Goal: Task Accomplishment & Management: Use online tool/utility

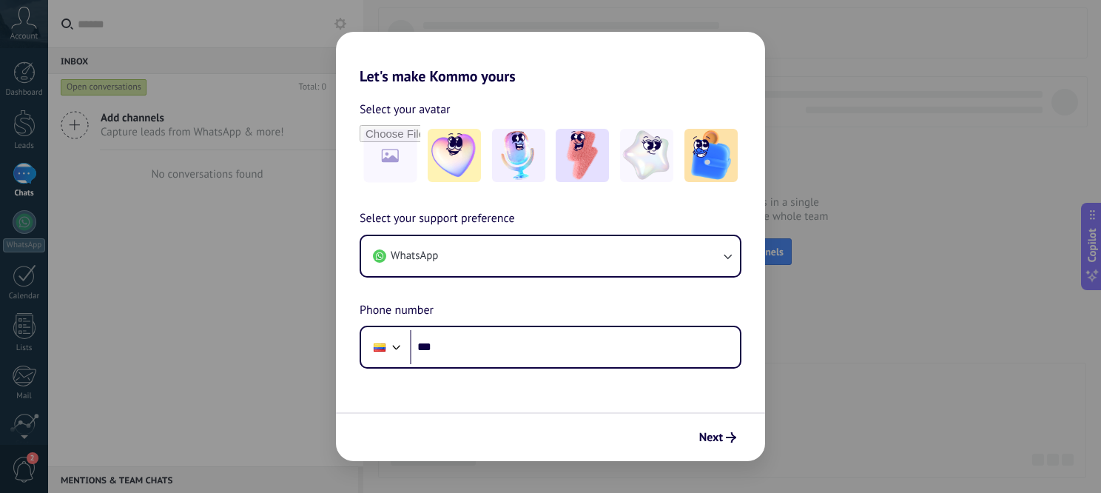
click at [195, 217] on div "Let's make Kommo yours Select your avatar Select your support preference WhatsA…" at bounding box center [550, 246] width 1101 height 493
click at [713, 440] on span "Next" at bounding box center [711, 437] width 24 height 10
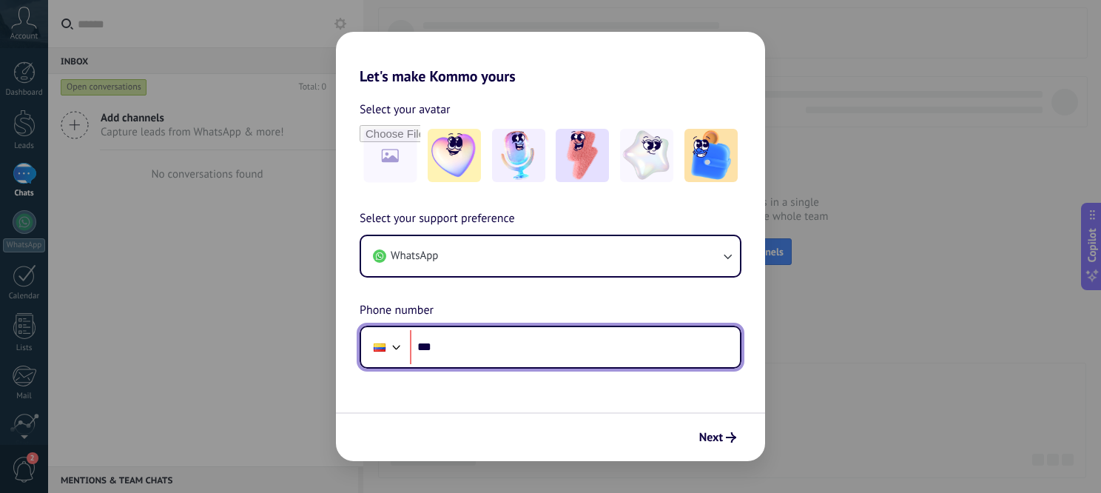
click at [454, 362] on input "***" at bounding box center [575, 347] width 330 height 34
click at [466, 347] on input "***" at bounding box center [575, 347] width 330 height 34
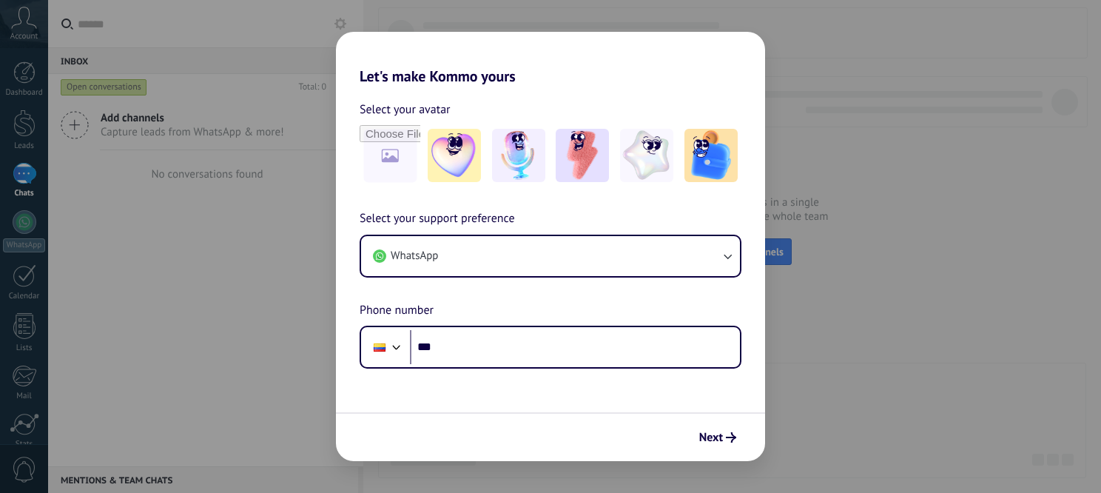
click at [495, 339] on input "***" at bounding box center [575, 347] width 330 height 34
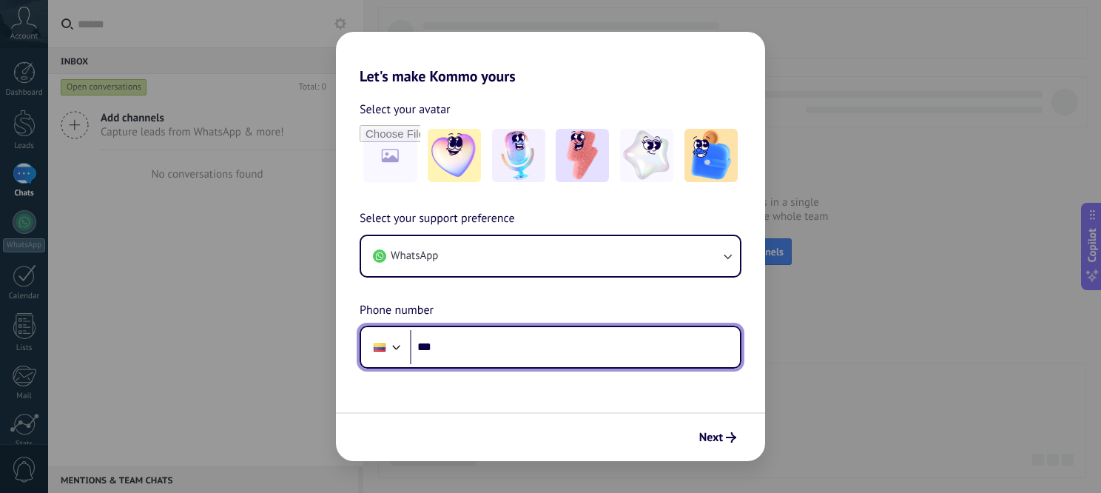
drag, startPoint x: 0, startPoint y: 0, endPoint x: 495, endPoint y: 339, distance: 599.9
click at [495, 339] on input "***" at bounding box center [575, 347] width 330 height 34
type input "**********"
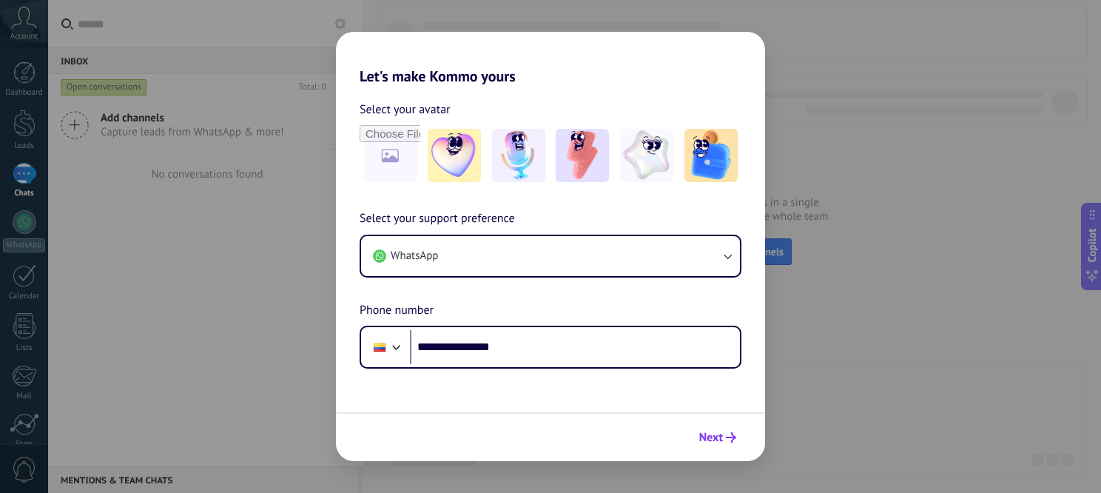
click at [728, 441] on icon "submit" at bounding box center [731, 437] width 10 height 10
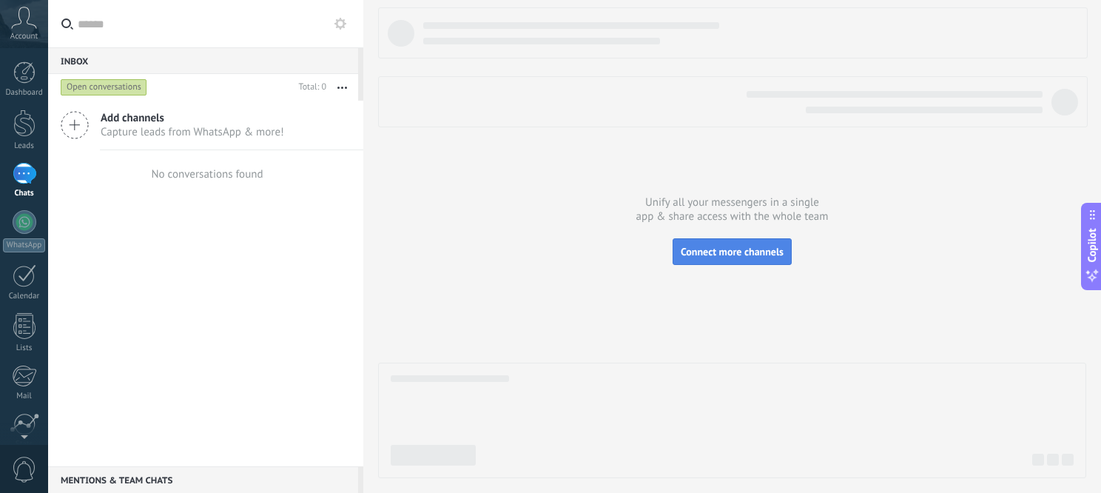
click at [704, 254] on span "Connect more channels" at bounding box center [732, 251] width 103 height 13
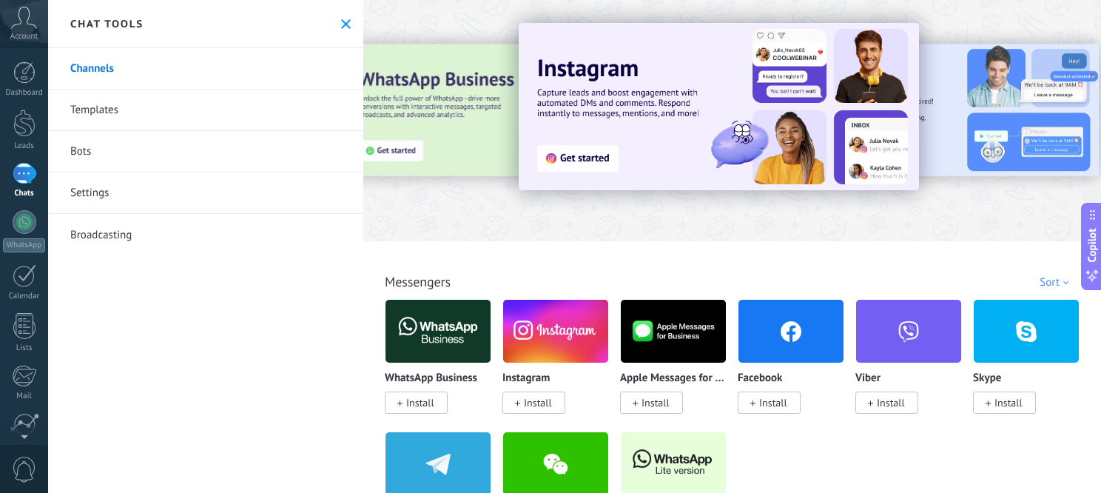
click at [26, 128] on div at bounding box center [24, 123] width 22 height 27
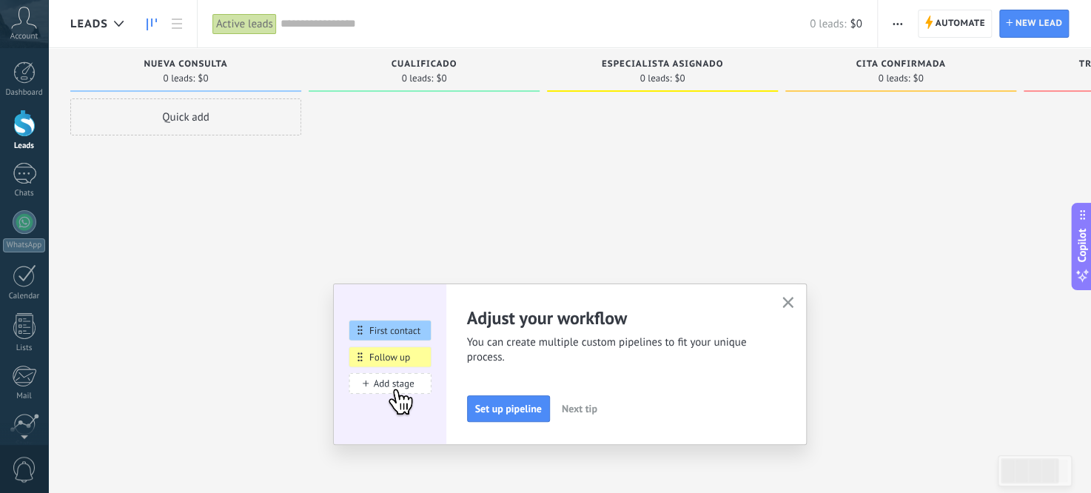
click at [789, 295] on button "button" at bounding box center [787, 303] width 18 height 20
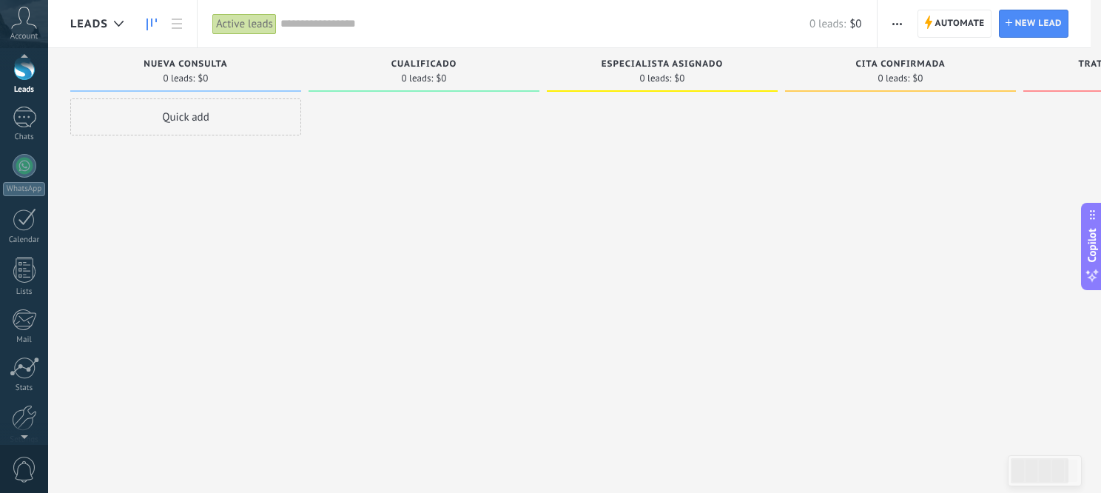
click at [33, 428] on div at bounding box center [24, 433] width 48 height 22
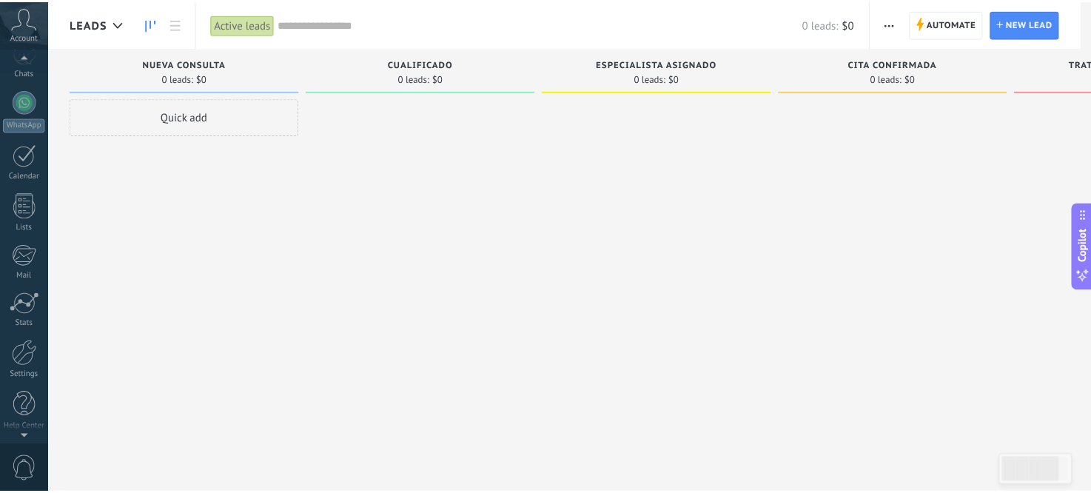
scroll to position [121, 0]
click at [24, 362] on div at bounding box center [24, 353] width 25 height 26
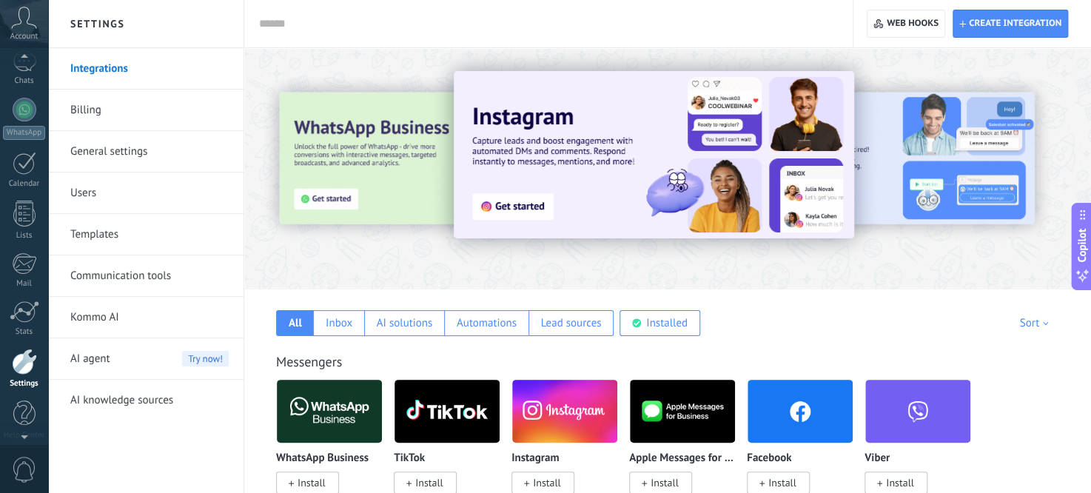
scroll to position [122, 0]
click at [131, 161] on link "General settings" at bounding box center [149, 151] width 158 height 41
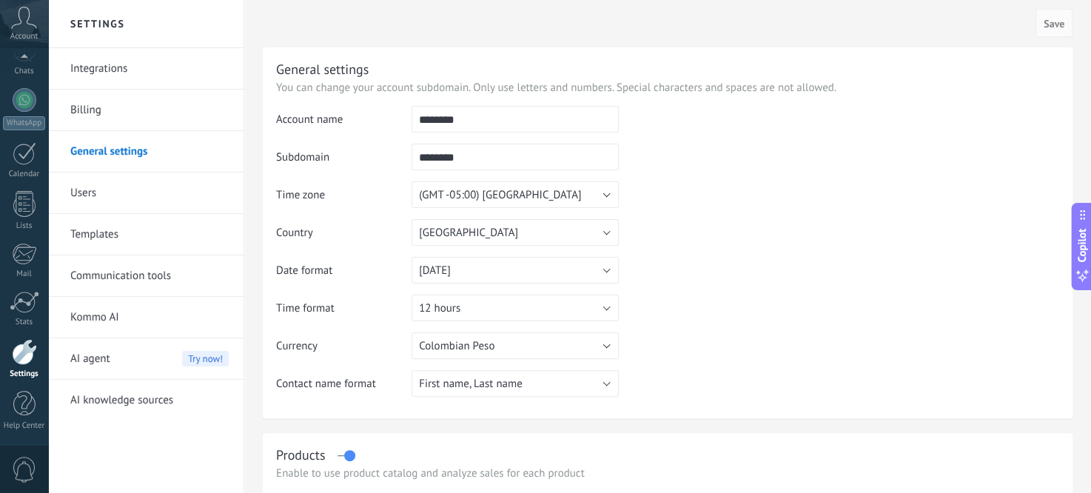
click at [127, 202] on link "Users" at bounding box center [149, 192] width 158 height 41
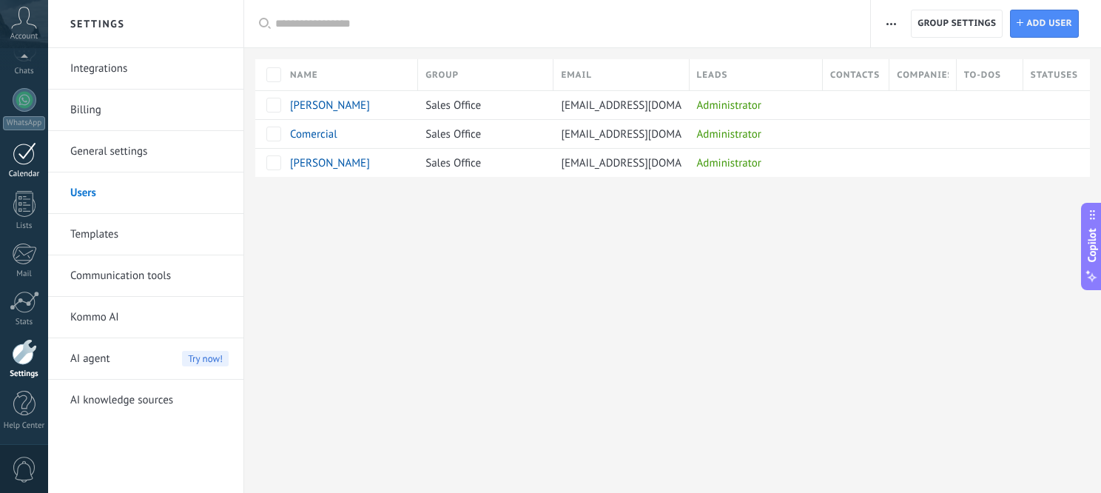
click at [9, 157] on link "Calendar" at bounding box center [24, 160] width 48 height 37
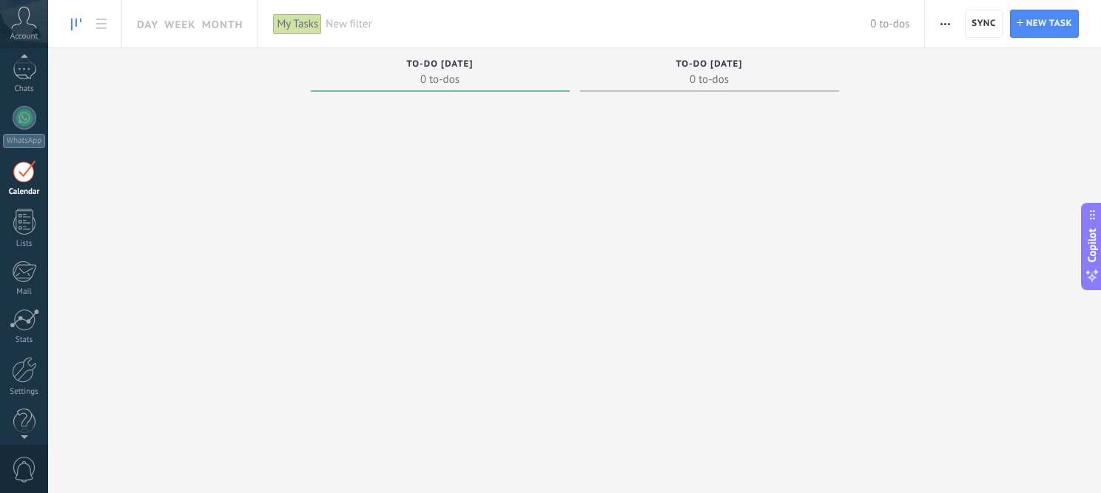
click at [21, 70] on div at bounding box center [24, 59] width 48 height 22
click at [21, 99] on div at bounding box center [25, 93] width 24 height 21
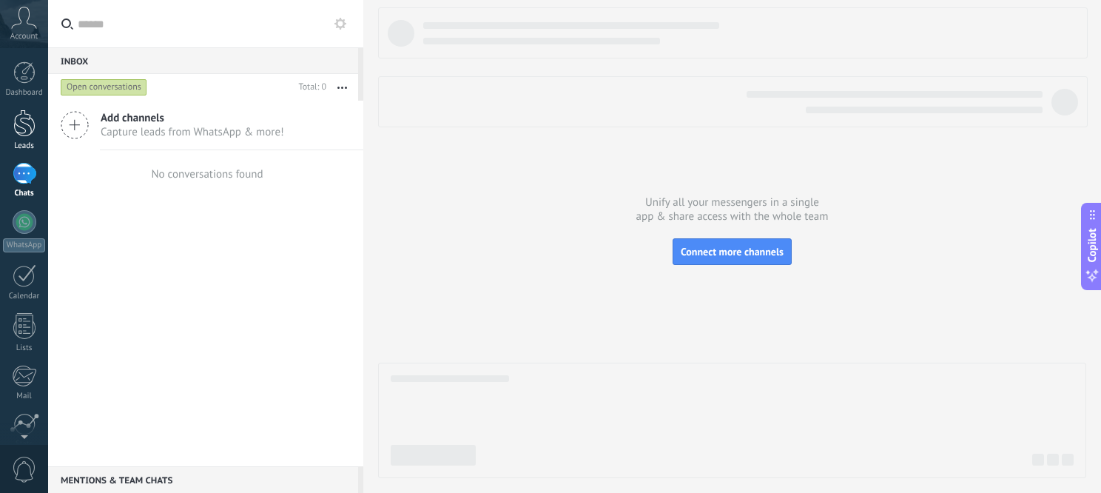
click at [24, 118] on div at bounding box center [24, 123] width 22 height 27
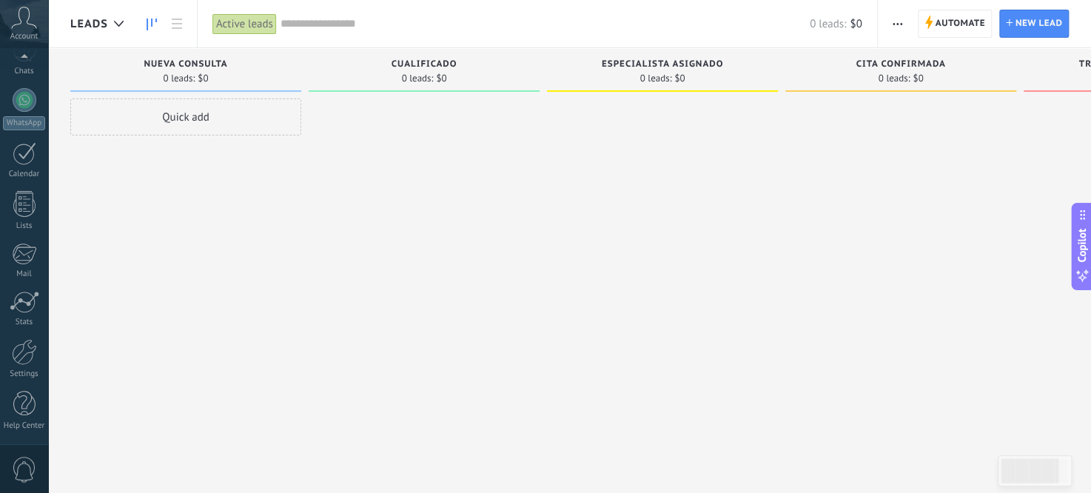
scroll to position [121, 0]
click at [27, 363] on div at bounding box center [24, 353] width 25 height 26
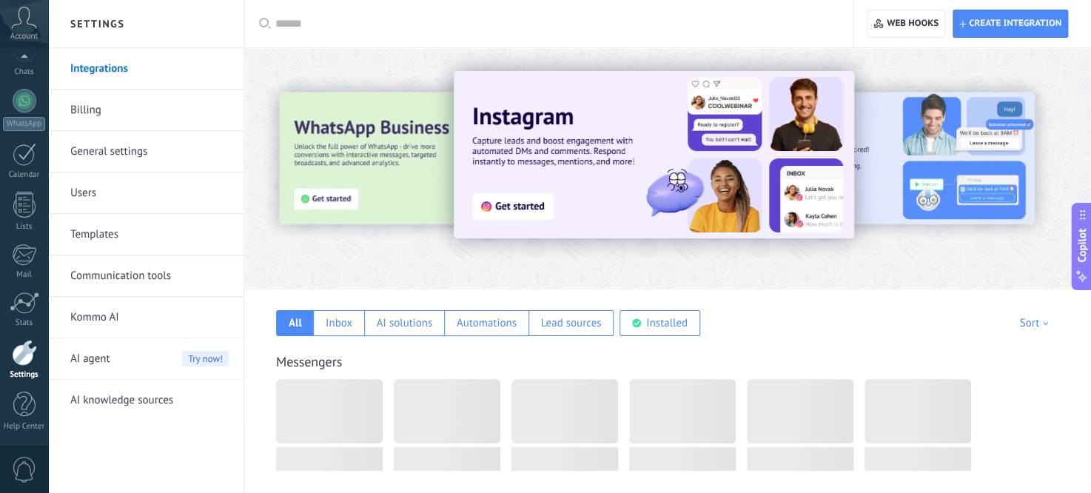
scroll to position [122, 0]
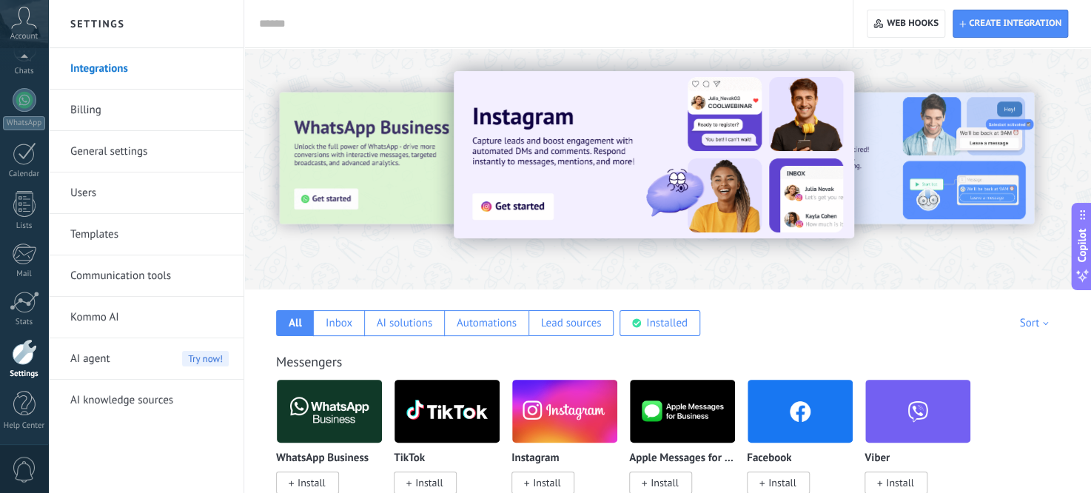
click at [103, 112] on link "Billing" at bounding box center [149, 110] width 158 height 41
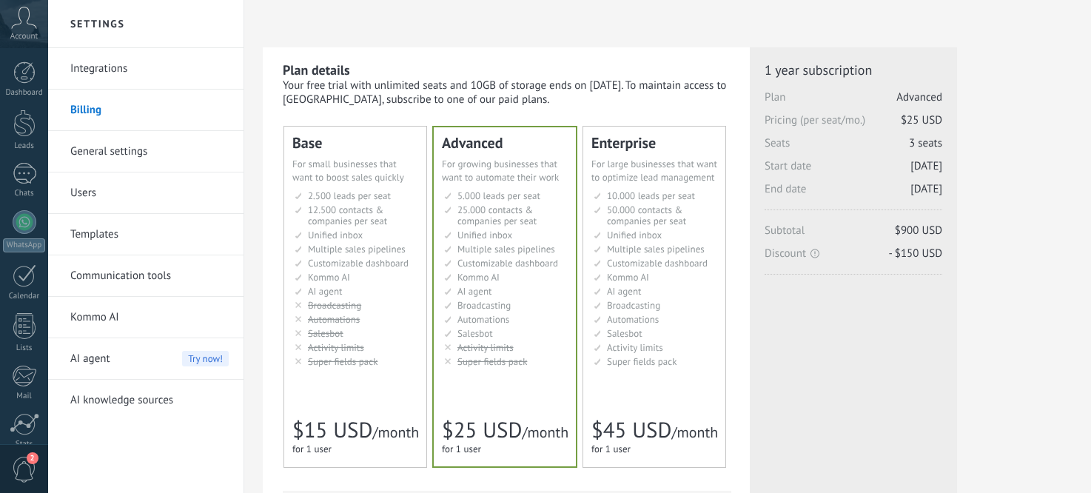
click at [119, 66] on link "Integrations" at bounding box center [149, 68] width 158 height 41
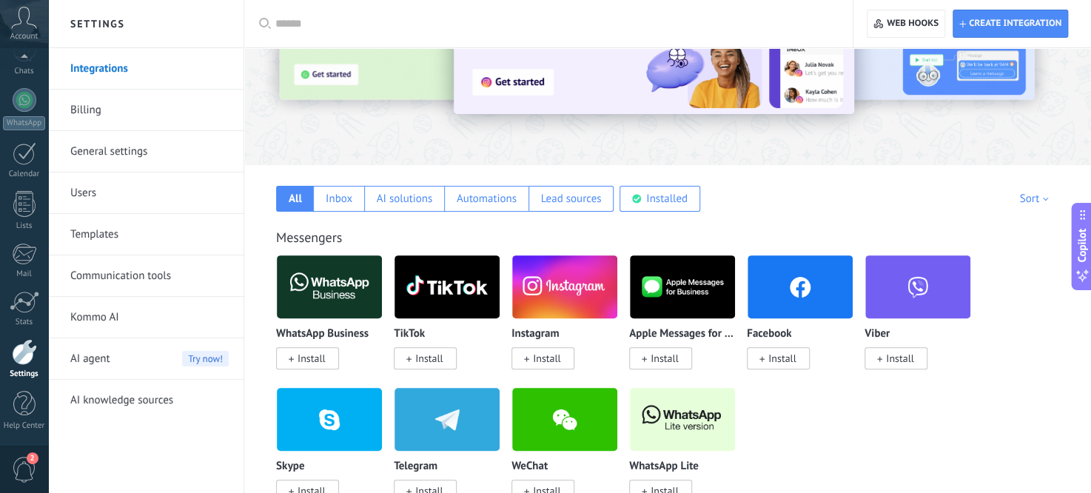
scroll to position [74, 0]
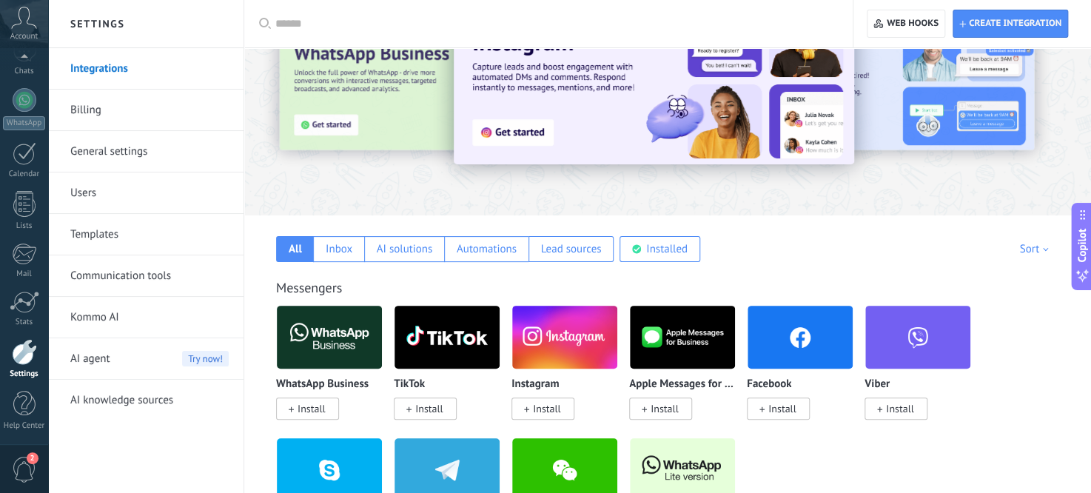
click at [118, 126] on link "Billing" at bounding box center [149, 110] width 158 height 41
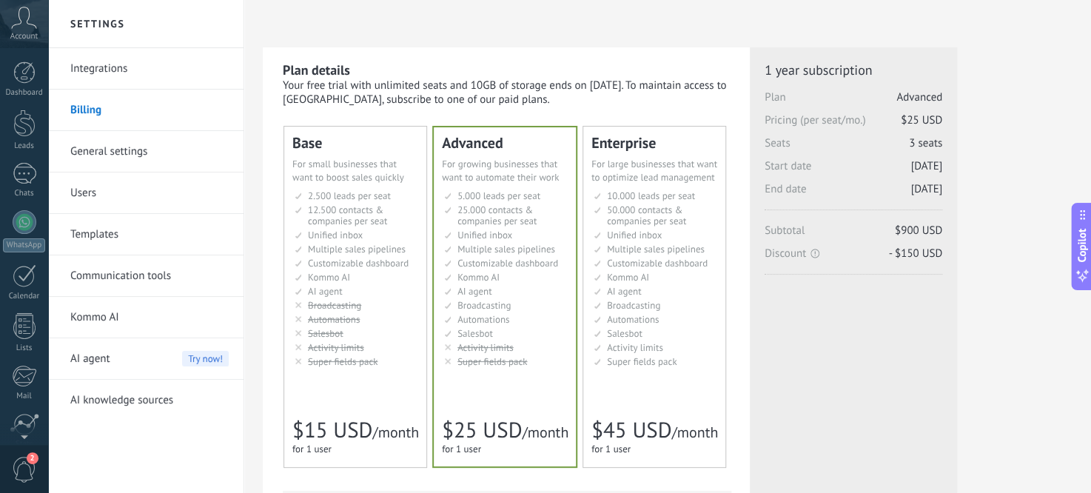
scroll to position [122, 0]
click at [27, 19] on icon at bounding box center [24, 18] width 26 height 22
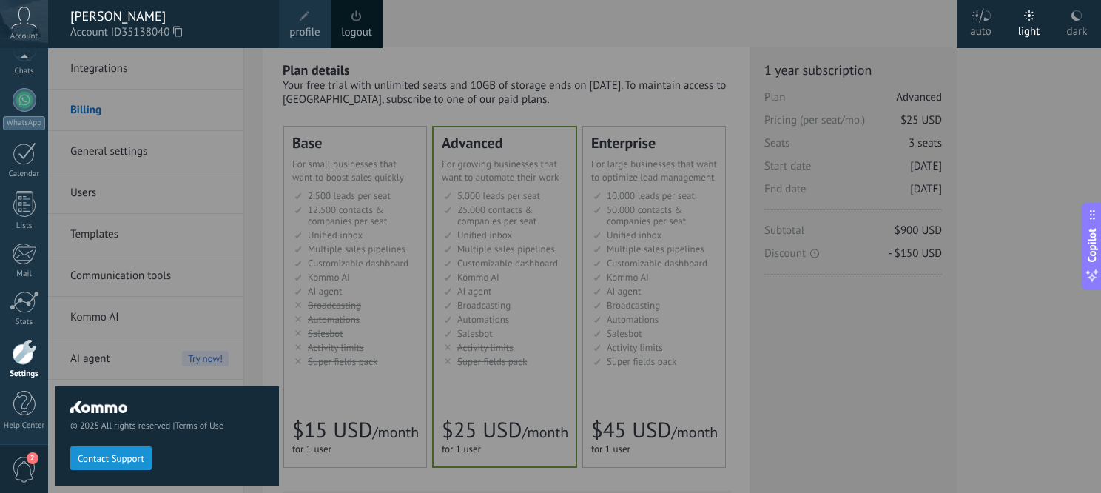
click at [103, 22] on div "[PERSON_NAME]" at bounding box center [167, 16] width 194 height 16
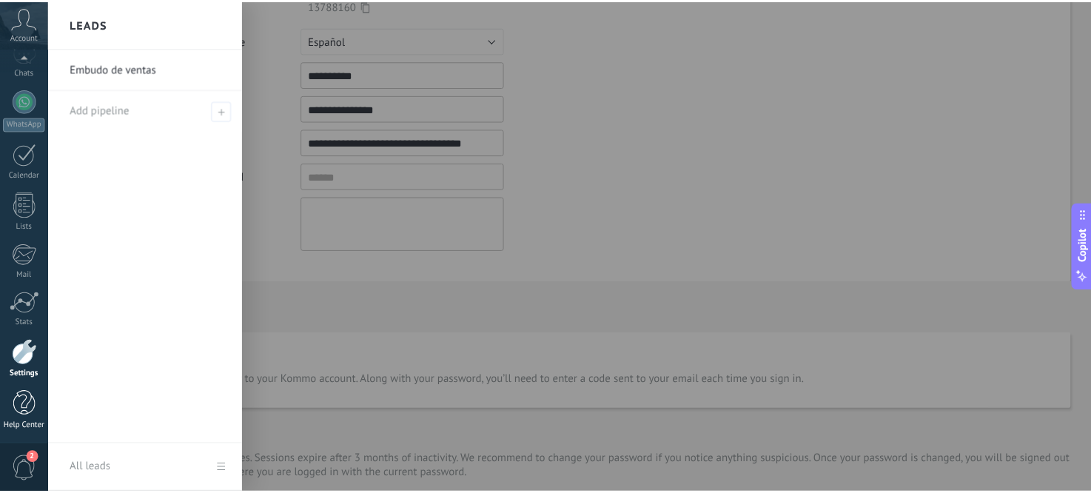
scroll to position [122, 0]
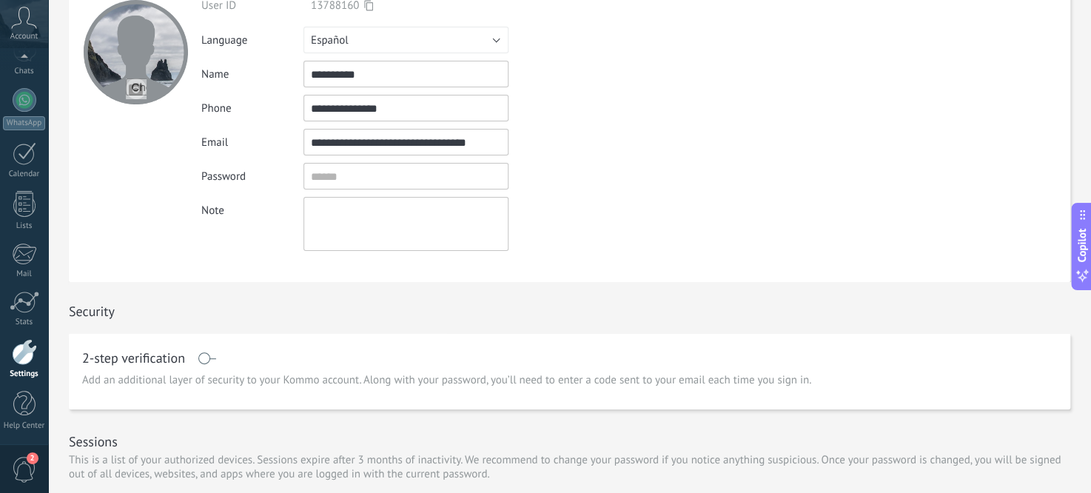
click at [21, 360] on div at bounding box center [24, 352] width 25 height 26
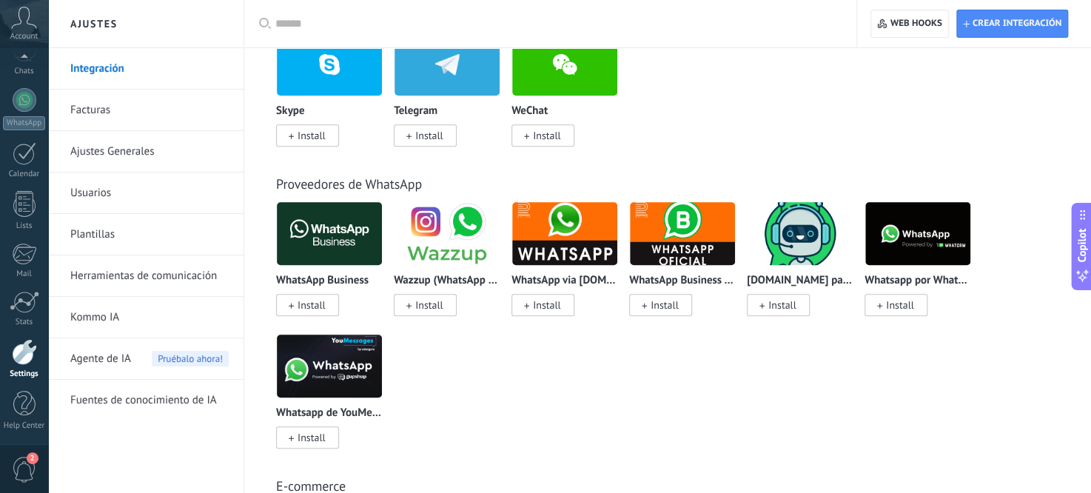
scroll to position [444, 0]
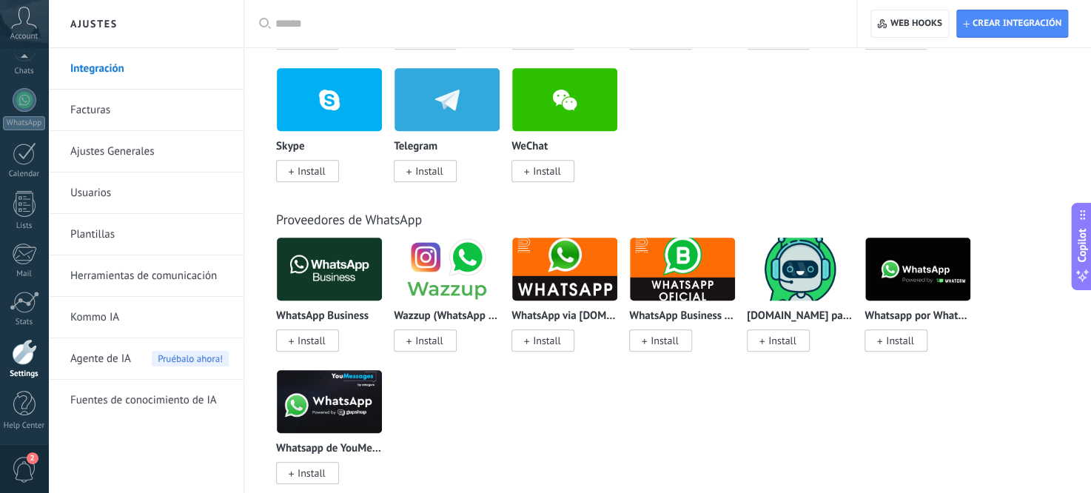
click at [138, 189] on link "Usuarios" at bounding box center [149, 192] width 158 height 41
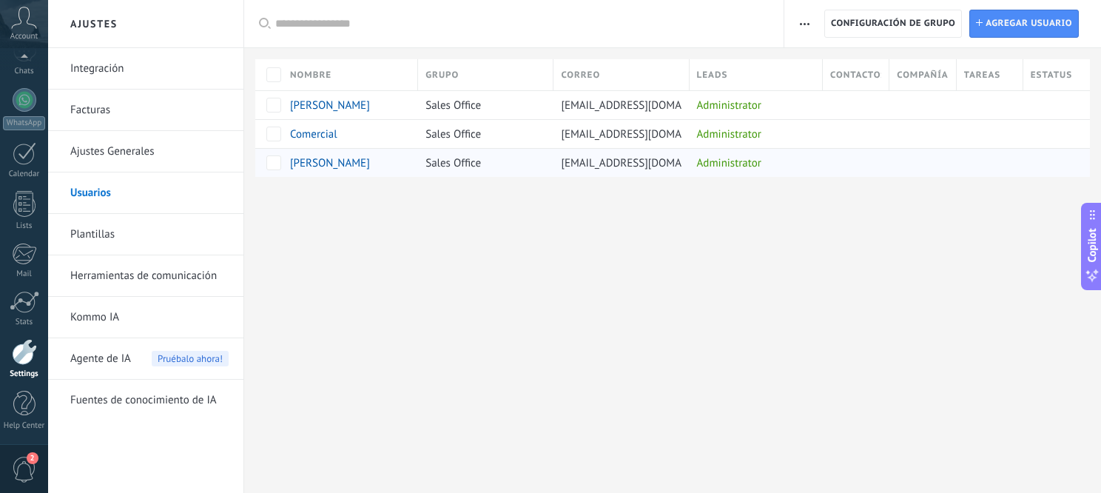
click at [678, 161] on span "[EMAIL_ADDRESS][DOMAIN_NAME]" at bounding box center [645, 163] width 168 height 14
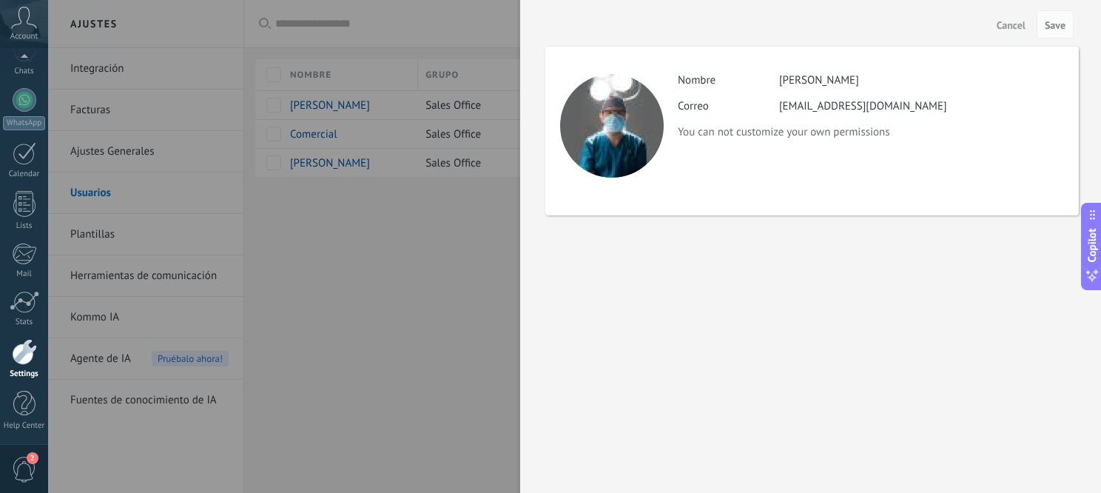
click at [390, 265] on div at bounding box center [550, 246] width 1101 height 493
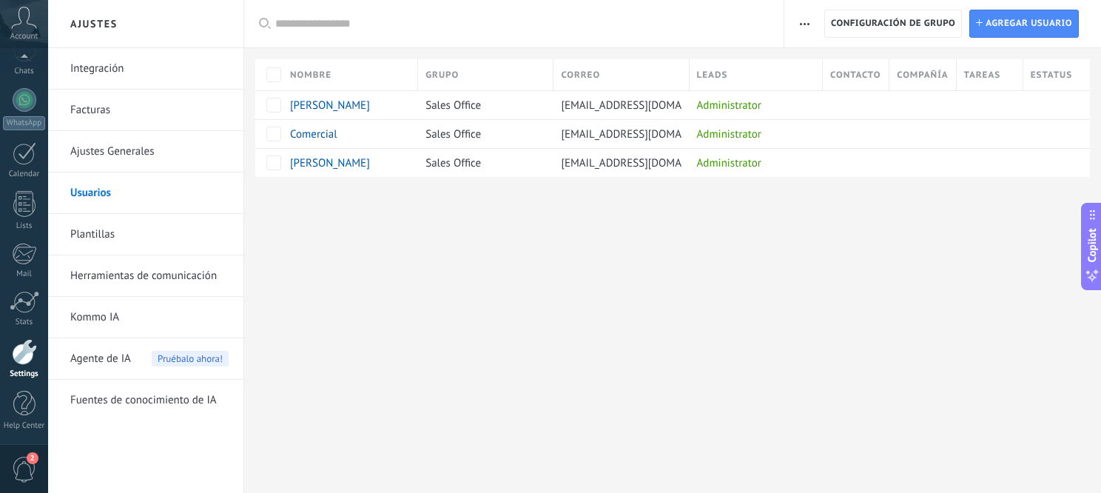
click at [143, 70] on link "Integración" at bounding box center [149, 68] width 158 height 41
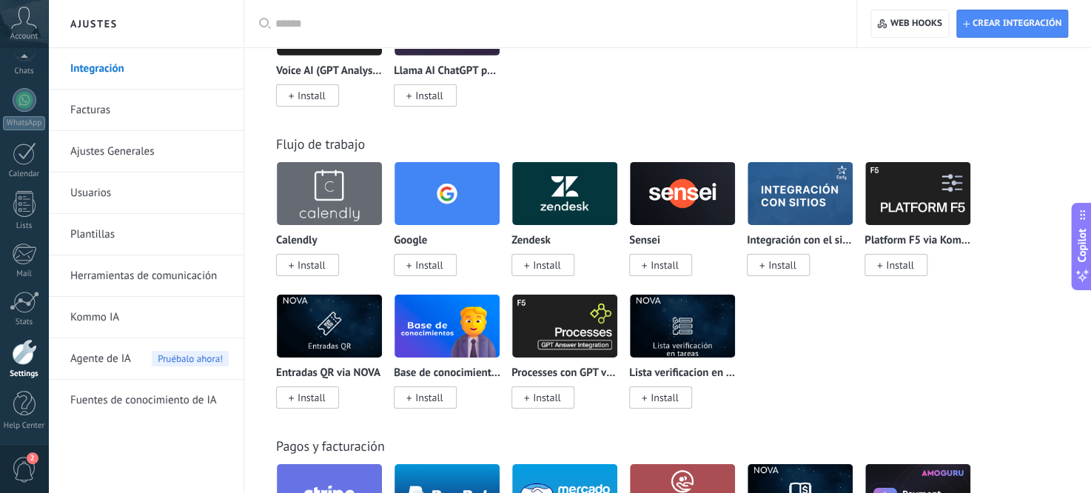
scroll to position [2738, 0]
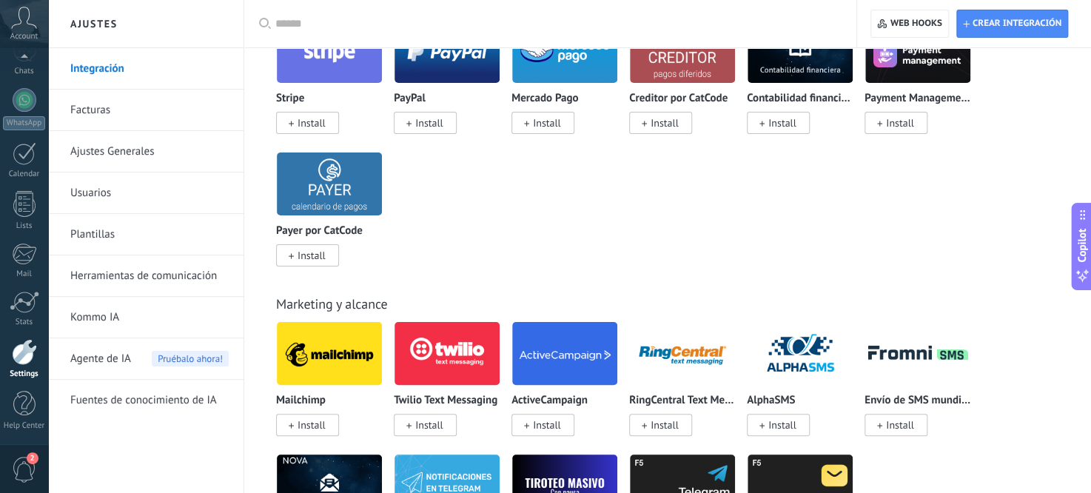
click at [397, 18] on input "text" at bounding box center [555, 24] width 560 height 16
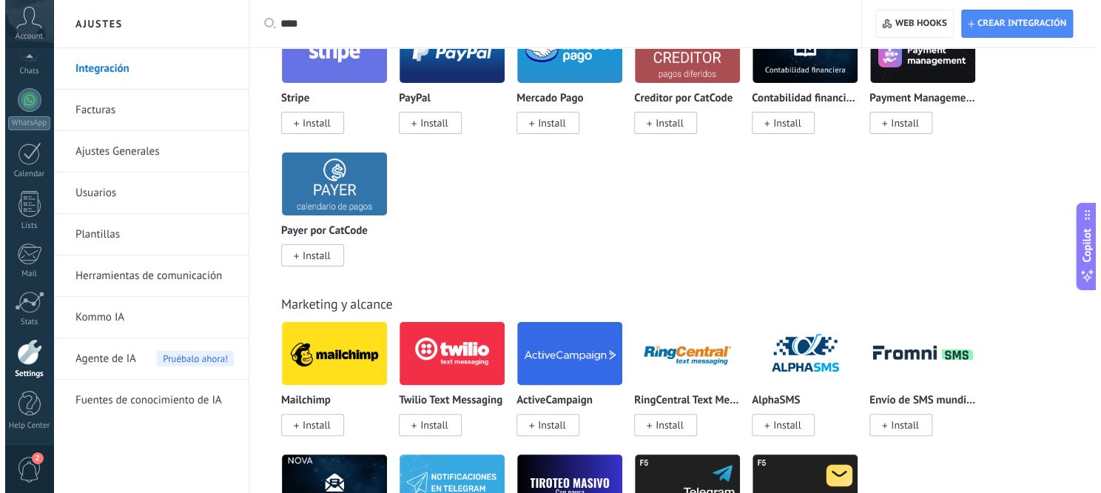
scroll to position [0, 0]
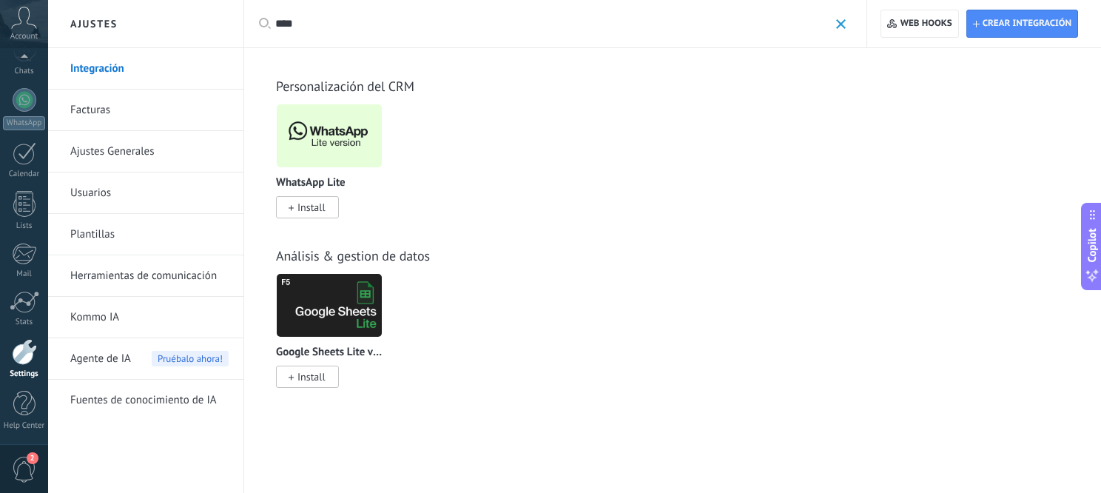
type input "****"
click at [320, 204] on span "Install" at bounding box center [311, 207] width 28 height 13
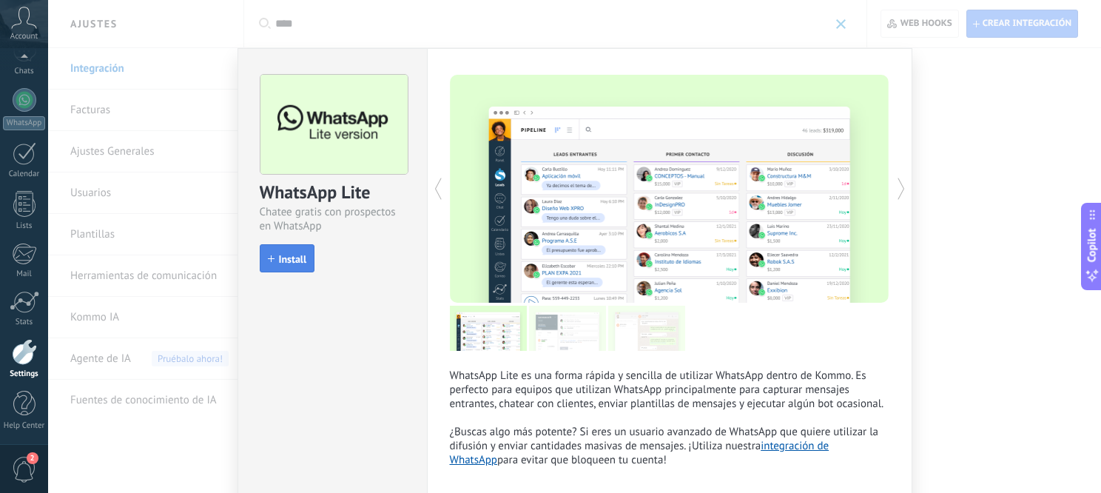
click at [279, 251] on button "Install" at bounding box center [287, 258] width 55 height 28
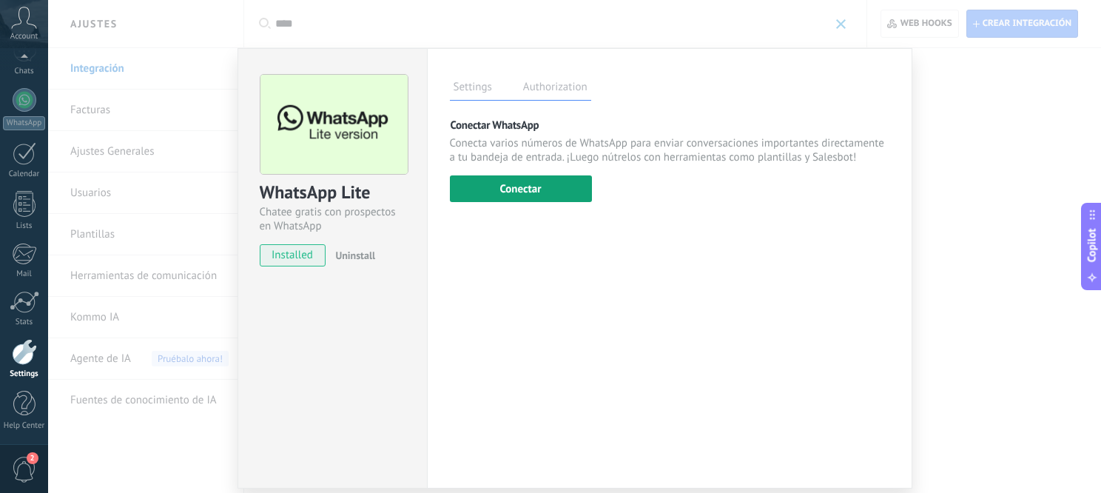
click at [530, 178] on button "Conectar" at bounding box center [521, 188] width 142 height 27
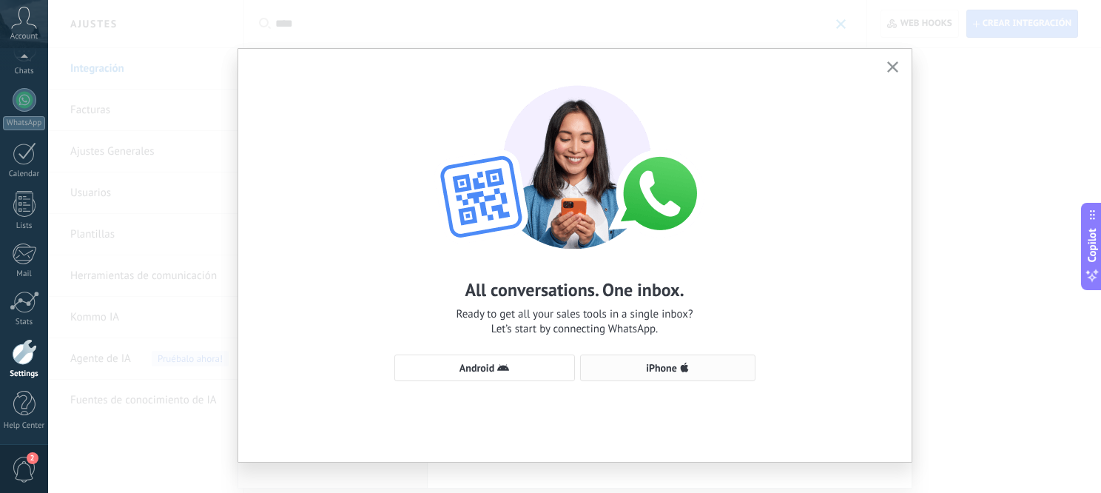
click at [619, 374] on button "iPhone" at bounding box center [667, 367] width 175 height 27
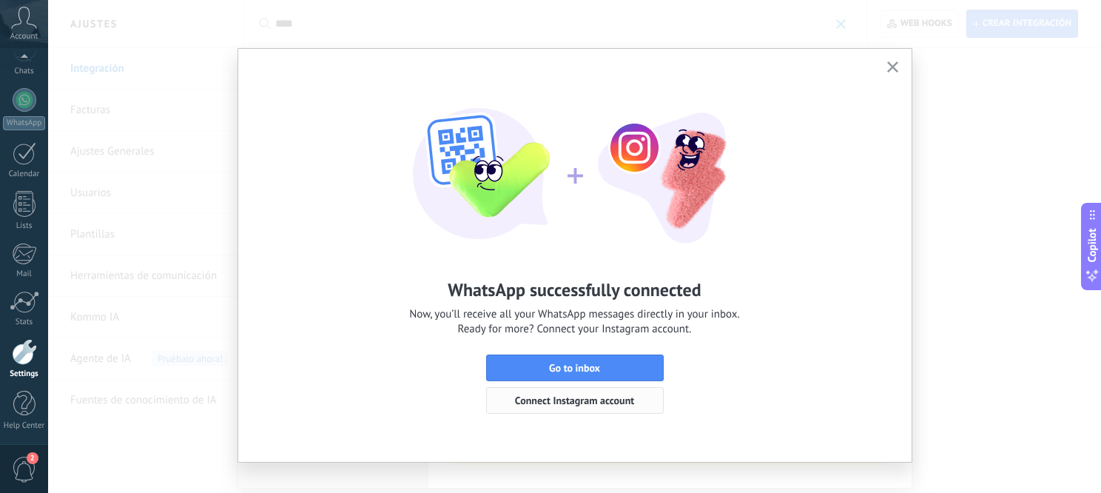
click at [619, 397] on span "Connect Instagram account" at bounding box center [574, 400] width 119 height 10
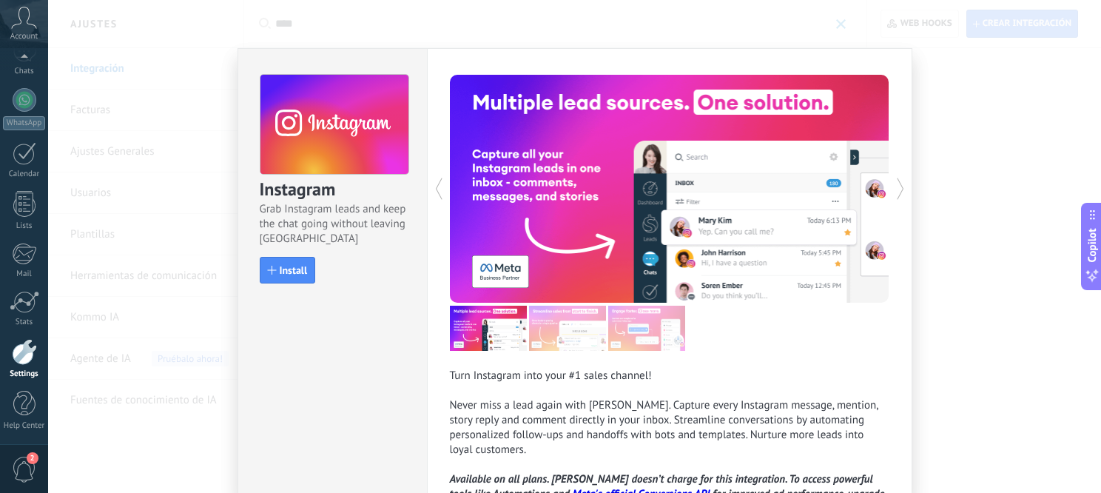
click at [952, 129] on div "Instagram Grab Instagram leads and keep the chat going without leaving Kommo In…" at bounding box center [574, 246] width 1053 height 493
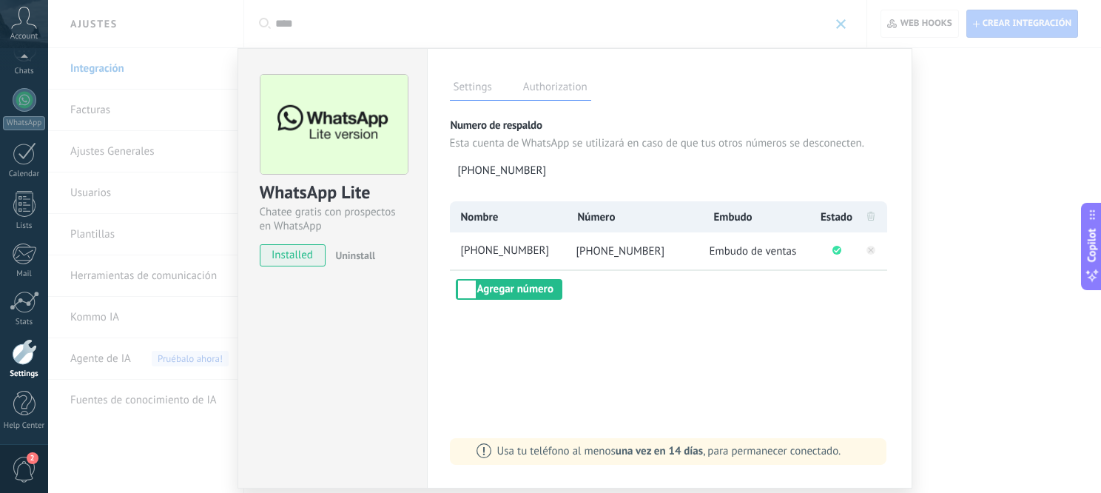
click at [957, 96] on div "WhatsApp Lite Chatee gratis con prospectos en WhatsApp installed Uninstall Sett…" at bounding box center [574, 246] width 1053 height 493
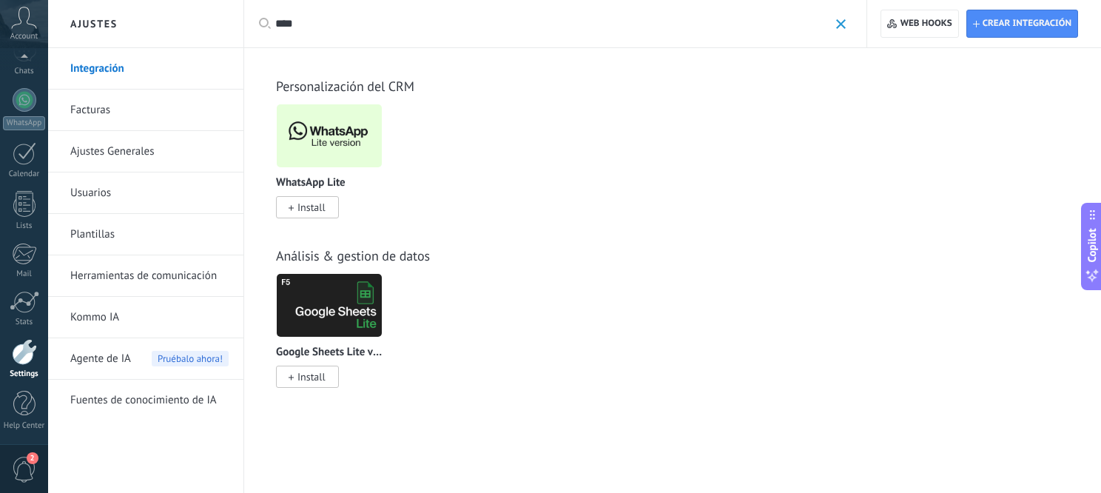
click at [338, 137] on img at bounding box center [329, 136] width 105 height 72
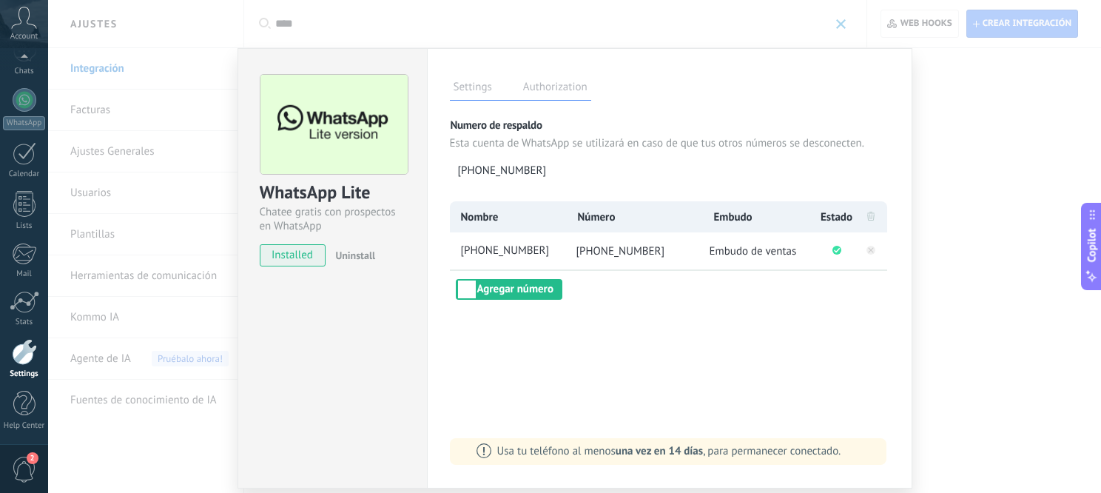
click at [962, 130] on div "WhatsApp Lite Chatee gratis con prospectos en WhatsApp installed Uninstall Sett…" at bounding box center [574, 246] width 1053 height 493
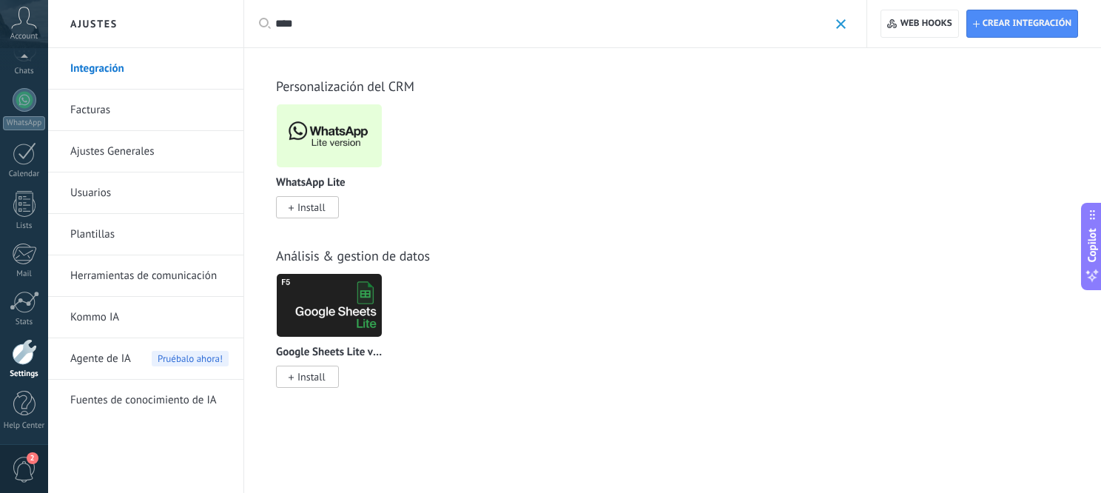
drag, startPoint x: 859, startPoint y: 30, endPoint x: 851, endPoint y: 30, distance: 8.1
click at [855, 30] on div "Apply **** Apply Reset" at bounding box center [555, 23] width 624 height 47
click at [840, 29] on span at bounding box center [841, 24] width 10 height 10
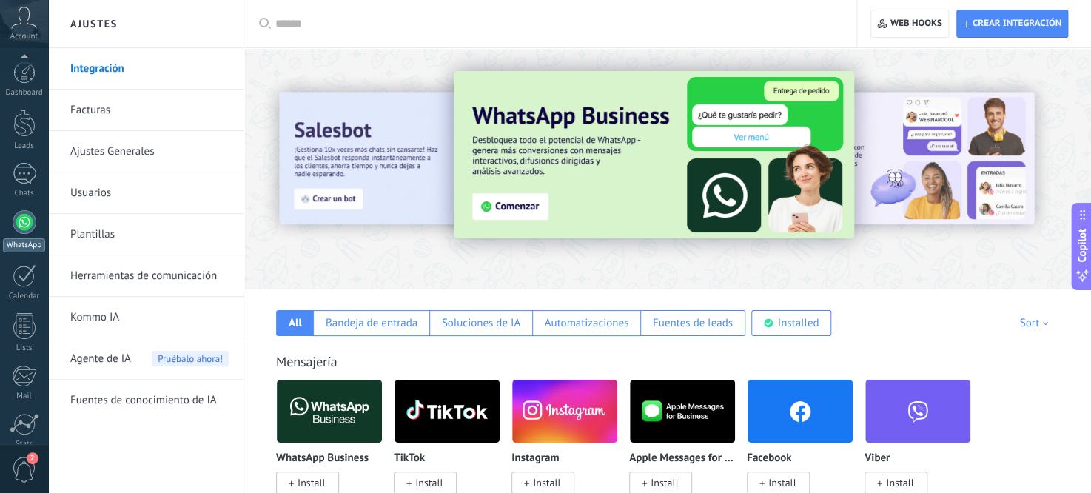
scroll to position [122, 0]
click at [16, 127] on div "WhatsApp" at bounding box center [24, 123] width 42 height 14
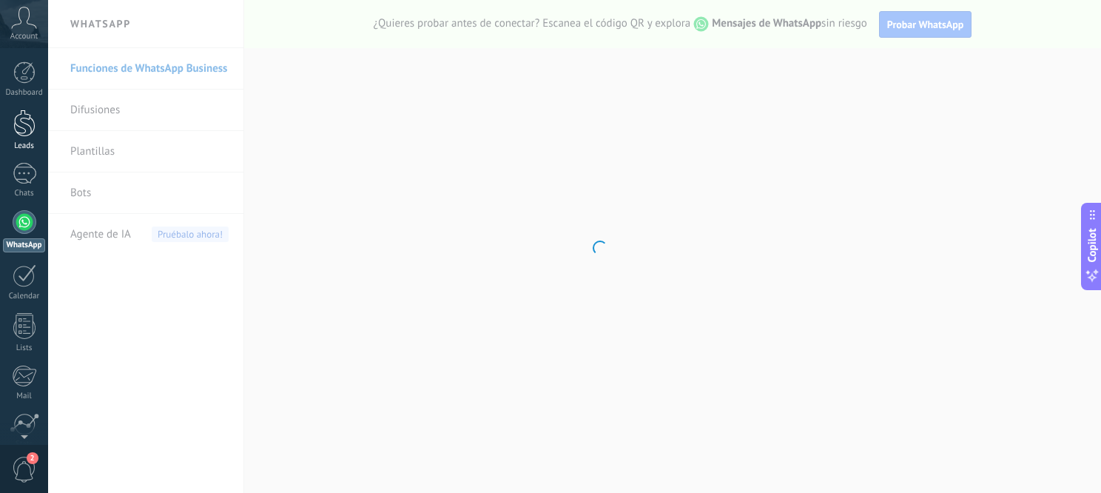
click at [24, 127] on div at bounding box center [24, 123] width 22 height 27
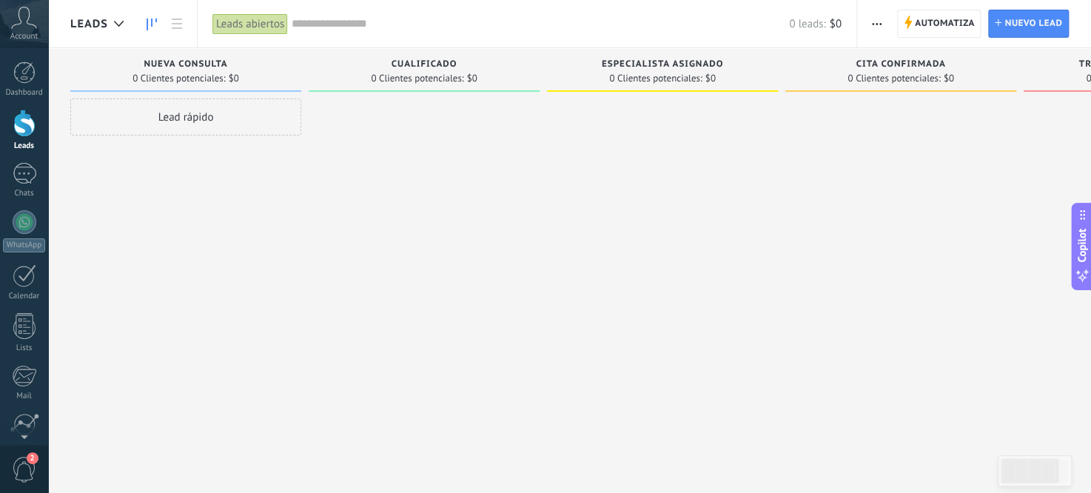
click at [21, 128] on div at bounding box center [24, 123] width 22 height 27
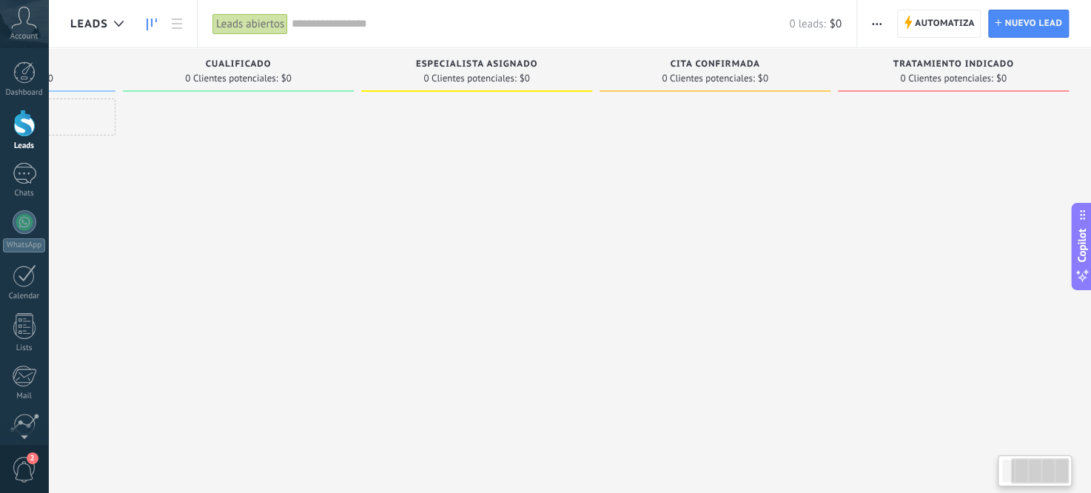
drag, startPoint x: 879, startPoint y: 166, endPoint x: 179, endPoint y: 283, distance: 709.5
click at [147, 280] on div "Leads Entrantes Solicitudes: 0 0 0 0 0 0 0 0 0 Nueva consulta 0 Clientes potenc…" at bounding box center [488, 223] width 1206 height 350
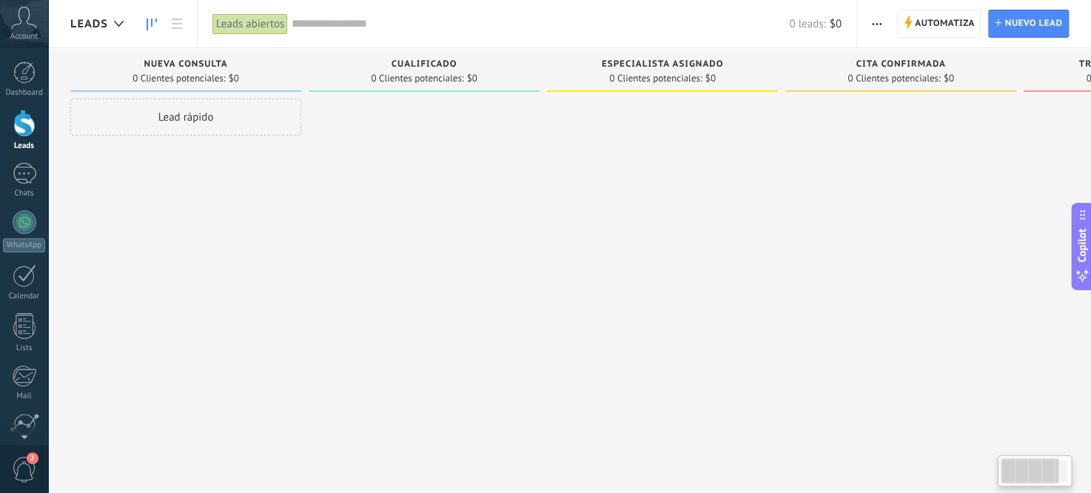
drag, startPoint x: 617, startPoint y: 261, endPoint x: 772, endPoint y: 234, distance: 157.8
click at [772, 234] on div at bounding box center [662, 248] width 231 height 300
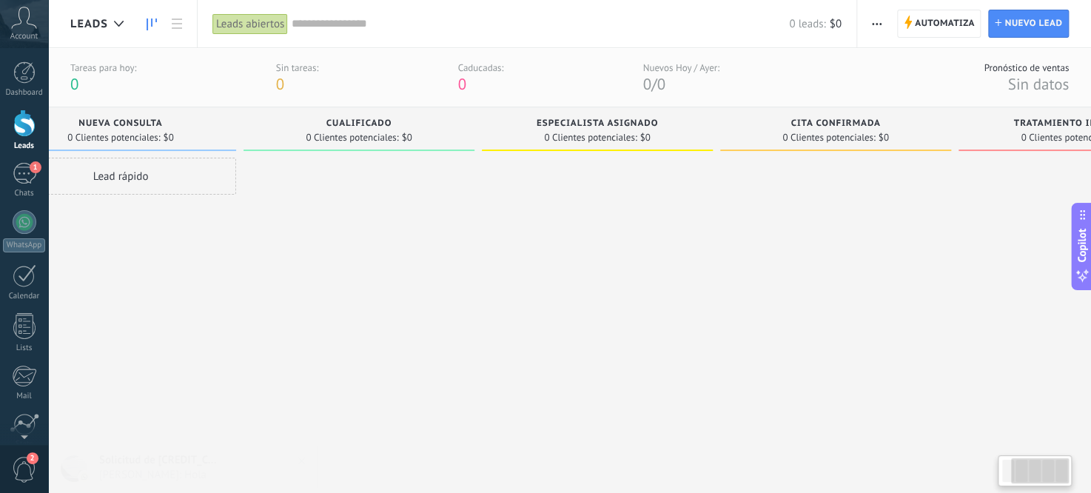
scroll to position [0, 186]
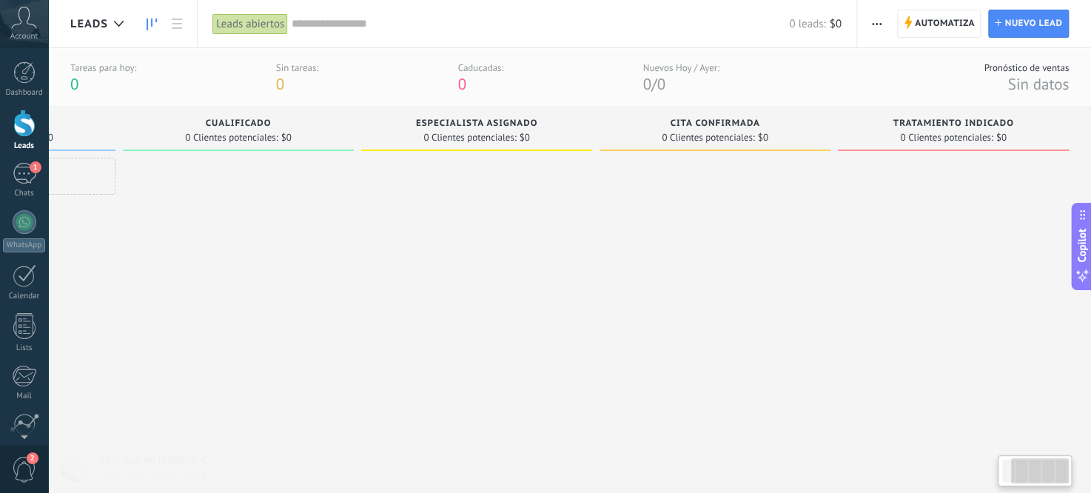
drag, startPoint x: 795, startPoint y: 348, endPoint x: 178, endPoint y: 314, distance: 618.7
click at [178, 314] on div "Leads Entrantes Solicitudes: 0 0 0 0 0 0 0 0 0 Nueva consulta 0 Clientes potenc…" at bounding box center [488, 282] width 1206 height 350
drag, startPoint x: 813, startPoint y: 331, endPoint x: 311, endPoint y: 377, distance: 504.5
click at [311, 377] on div "Leads Entrantes Solicitudes: 0 0 0 0 0 0 0 0 0 Nueva consulta 0 Clientes potenc…" at bounding box center [488, 282] width 1206 height 350
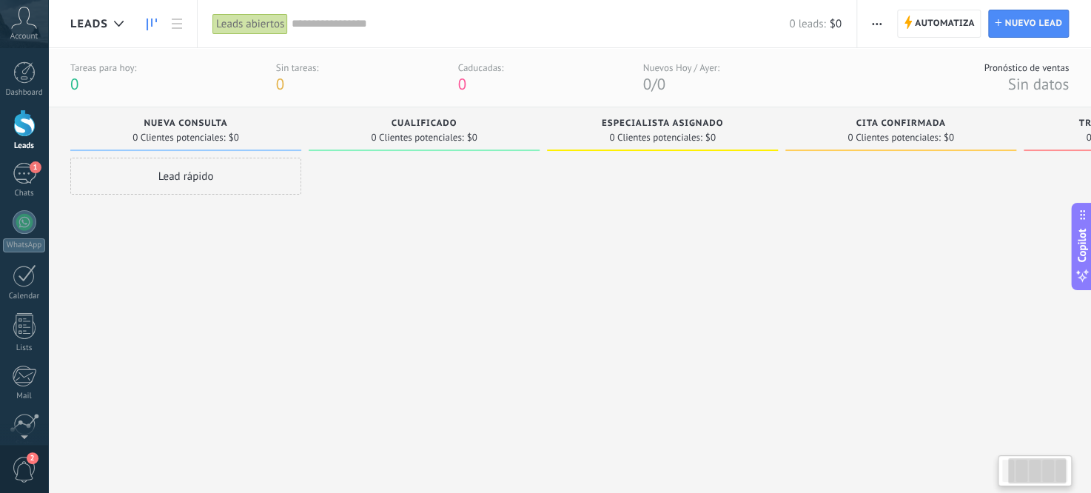
drag, startPoint x: 364, startPoint y: 376, endPoint x: 756, endPoint y: 309, distance: 397.9
click at [923, 346] on div "Leads Entrantes Solicitudes: 0 0 0 0 0 0 0 0 0 Nueva consulta 0 Clientes potenc…" at bounding box center [673, 282] width 1206 height 350
drag, startPoint x: 288, startPoint y: 275, endPoint x: 453, endPoint y: 261, distance: 165.5
click at [568, 297] on div "Leads Entrantes Solicitudes: 0 0 0 0 0 0 0 0 0 Nueva consulta 0 Clientes potenc…" at bounding box center [673, 282] width 1206 height 350
click at [13, 181] on div "1" at bounding box center [25, 173] width 24 height 21
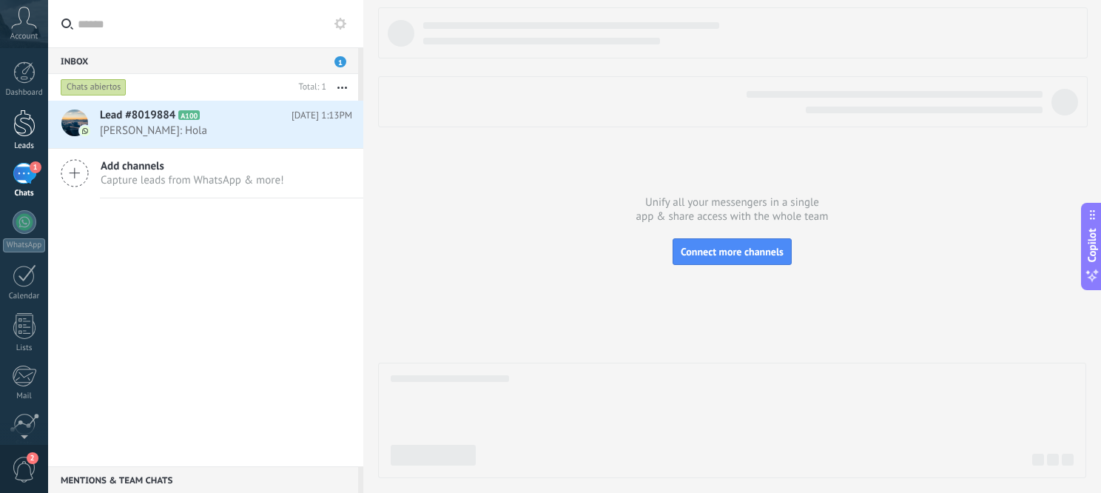
click at [18, 123] on div at bounding box center [24, 123] width 22 height 27
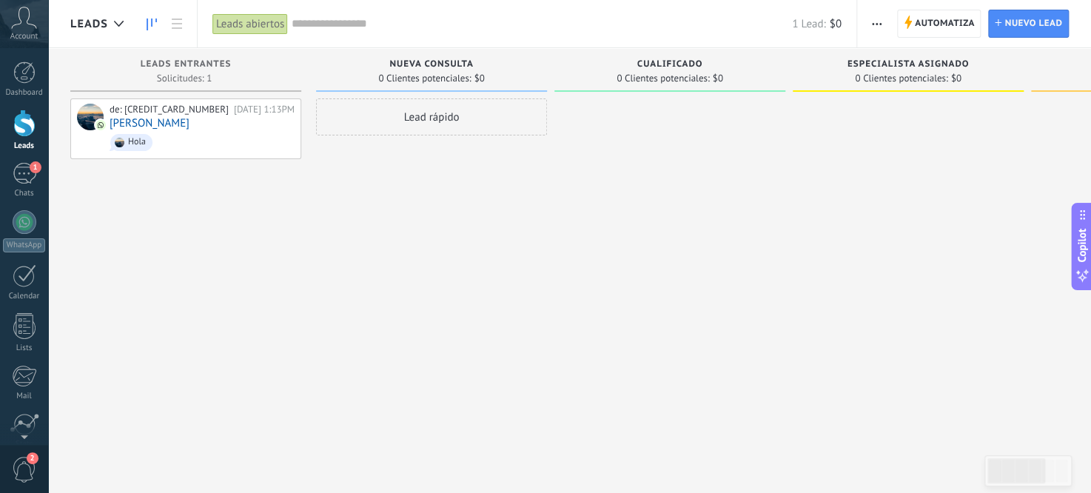
click at [249, 210] on div "de: 573214822856 Today 1:13PM NIKOLAS Hola" at bounding box center [185, 248] width 231 height 300
click at [225, 210] on div "de: 573214822856 Today 1:13PM NIKOLAS Hola" at bounding box center [185, 248] width 231 height 300
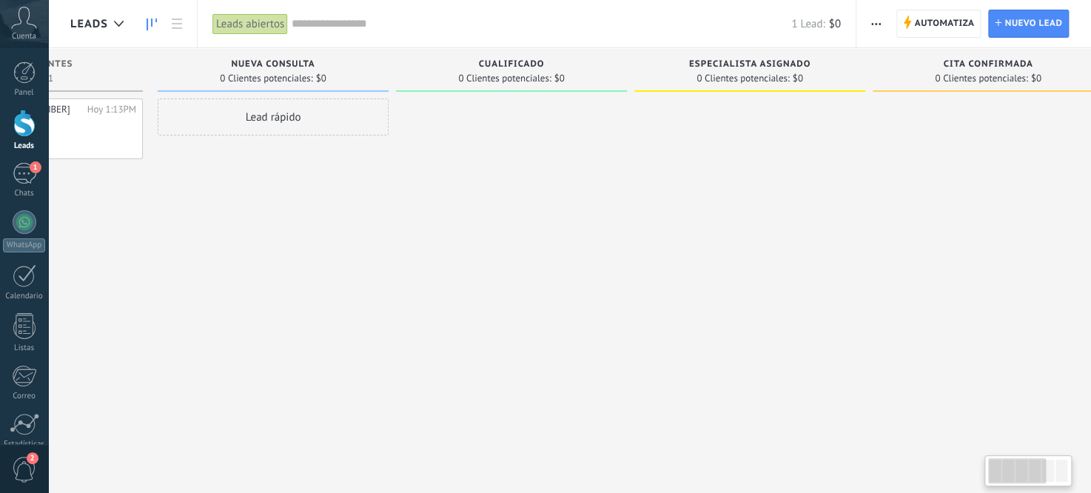
drag, startPoint x: 880, startPoint y: 249, endPoint x: 644, endPoint y: 257, distance: 236.2
click at [644, 257] on div at bounding box center [749, 248] width 231 height 300
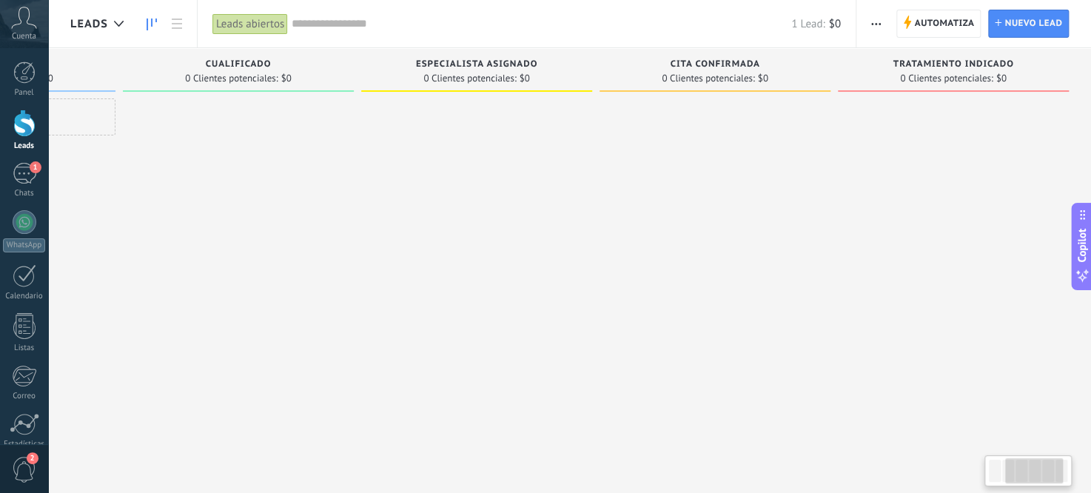
drag, startPoint x: 914, startPoint y: 264, endPoint x: 539, endPoint y: 294, distance: 376.4
click at [581, 289] on div "Leads Entrantes Solicitudes: 1 0 0 0 1 0 0 0 1 de: [CREDIT_CARD_NUMBER] [DATE] …" at bounding box center [365, 223] width 1452 height 350
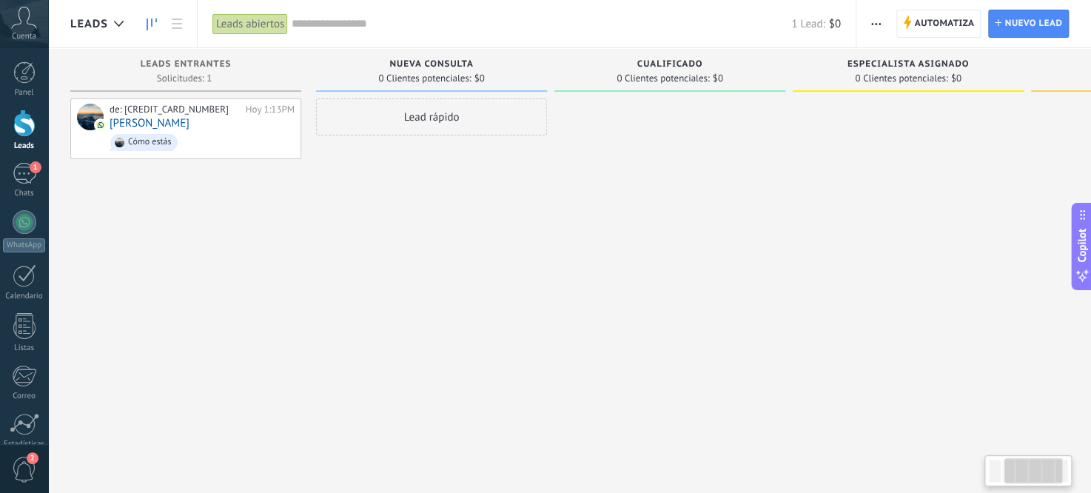
drag, startPoint x: 479, startPoint y: 300, endPoint x: 986, endPoint y: 270, distance: 507.0
click at [1000, 270] on div at bounding box center [907, 248] width 231 height 300
drag, startPoint x: 240, startPoint y: 277, endPoint x: 624, endPoint y: 289, distance: 384.9
click at [624, 289] on div "Leads Entrantes Solicitudes: 1 0 0 0 1 0 0 0 1 de: [CREDIT_CARD_NUMBER] [DATE] …" at bounding box center [796, 223] width 1452 height 350
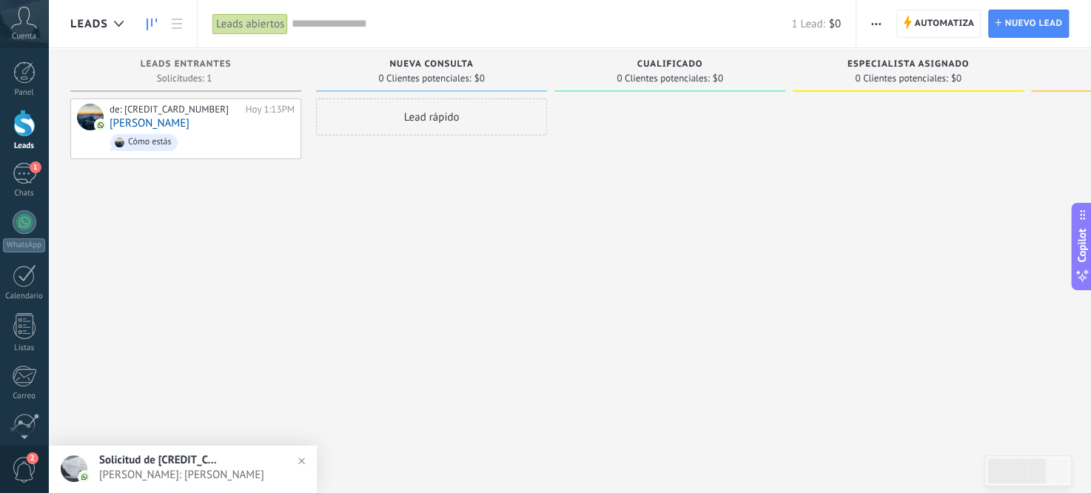
click at [207, 216] on div "de: [CREDIT_CARD_NUMBER] [DATE] 1:13PM [PERSON_NAME] Cómo estás" at bounding box center [185, 248] width 231 height 300
click at [142, 126] on link "[PERSON_NAME]" at bounding box center [150, 123] width 80 height 13
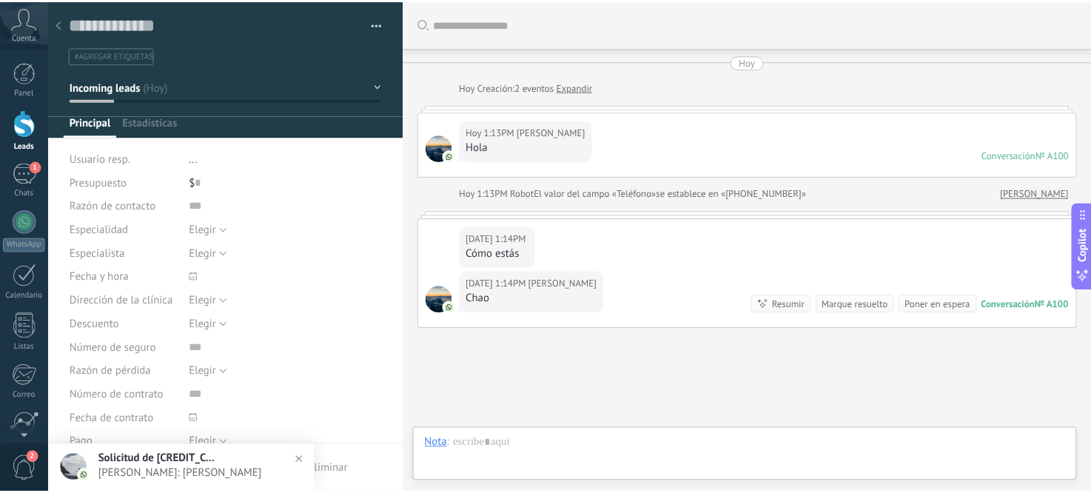
scroll to position [92, 0]
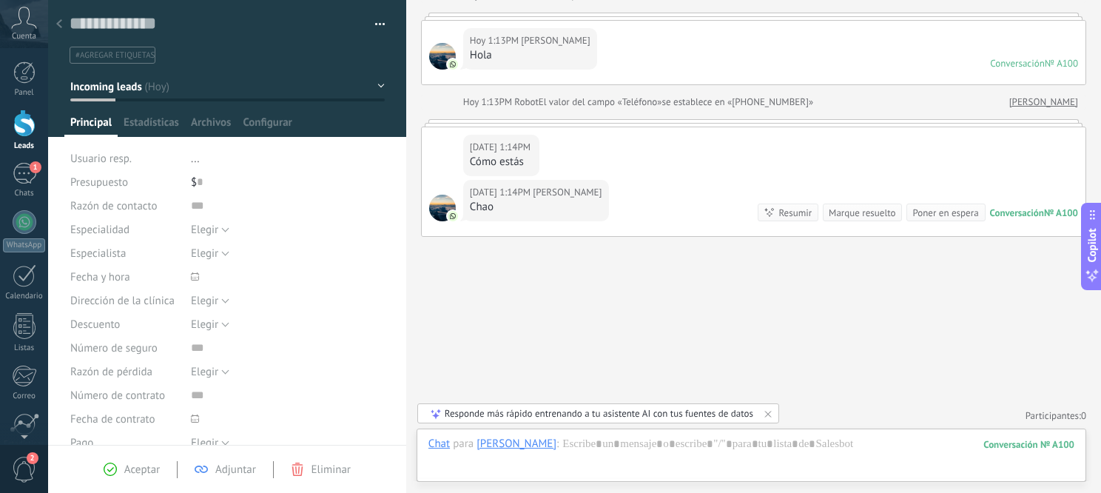
click at [36, 110] on link "Leads" at bounding box center [24, 130] width 48 height 41
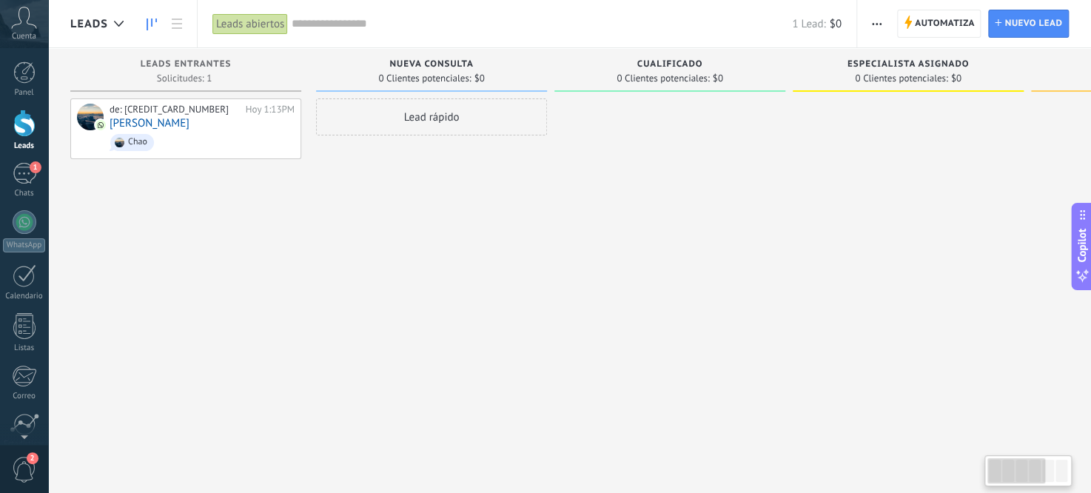
click at [494, 219] on div "Lead rápido" at bounding box center [431, 248] width 231 height 300
click at [534, 343] on div "Lead rápido" at bounding box center [431, 248] width 231 height 300
click at [15, 186] on link "1 Chats" at bounding box center [24, 181] width 48 height 36
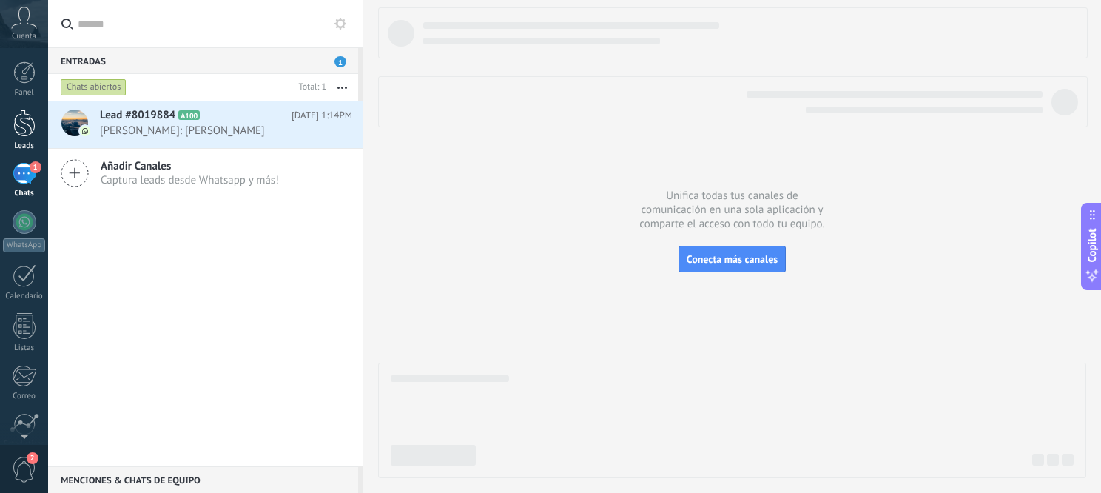
click at [17, 137] on link "Leads" at bounding box center [24, 130] width 48 height 41
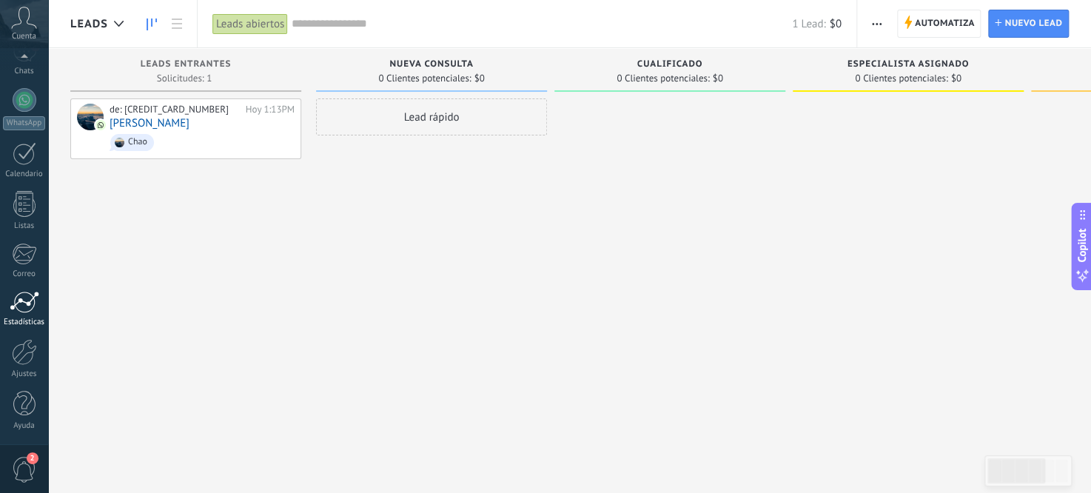
scroll to position [121, 0]
click at [27, 356] on div at bounding box center [24, 353] width 25 height 26
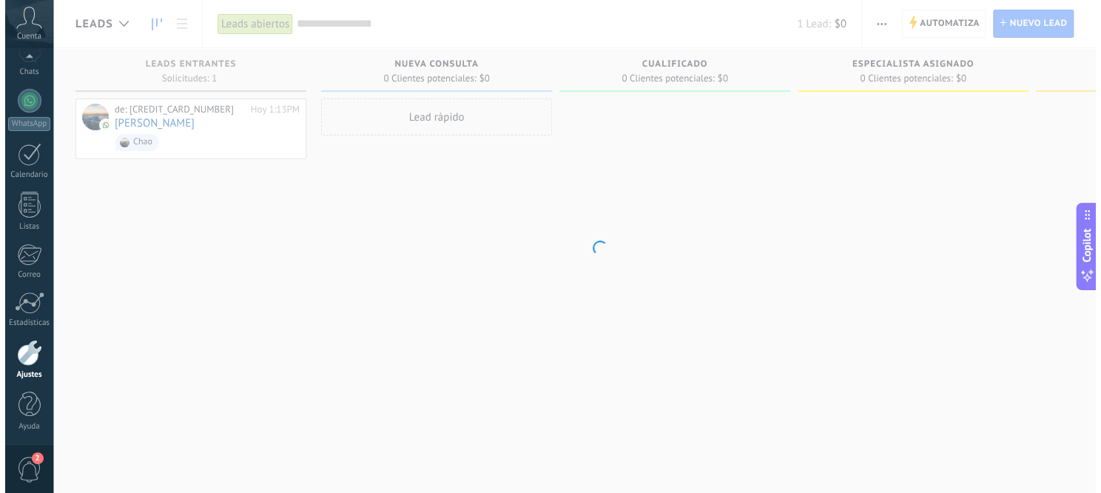
scroll to position [122, 0]
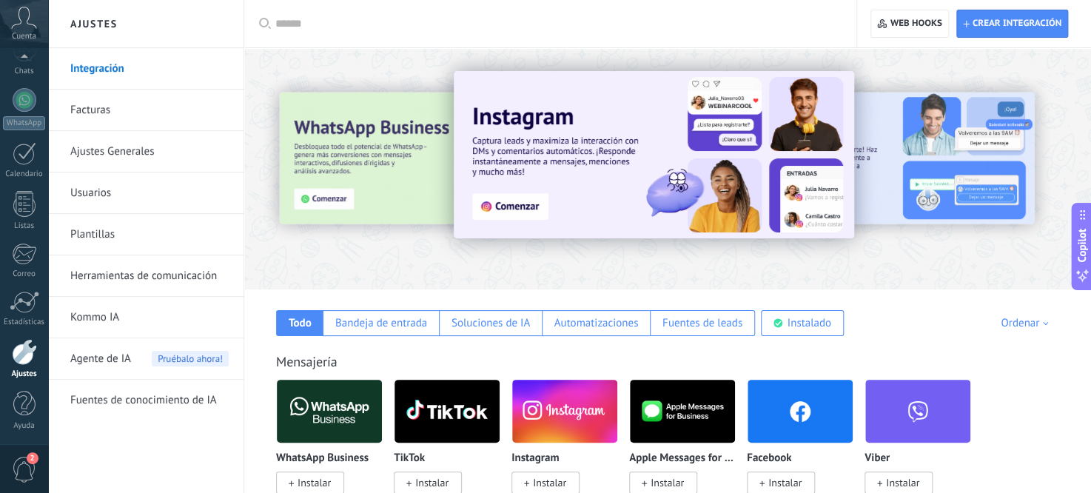
click at [107, 189] on link "Usuarios" at bounding box center [149, 192] width 158 height 41
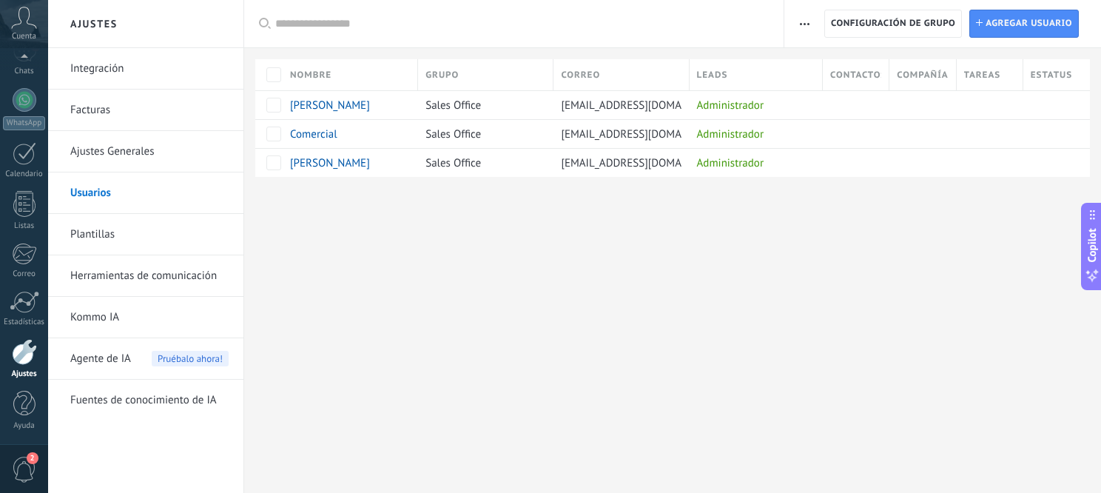
scroll to position [122, 0]
click at [18, 39] on span "Cuenta" at bounding box center [24, 37] width 24 height 10
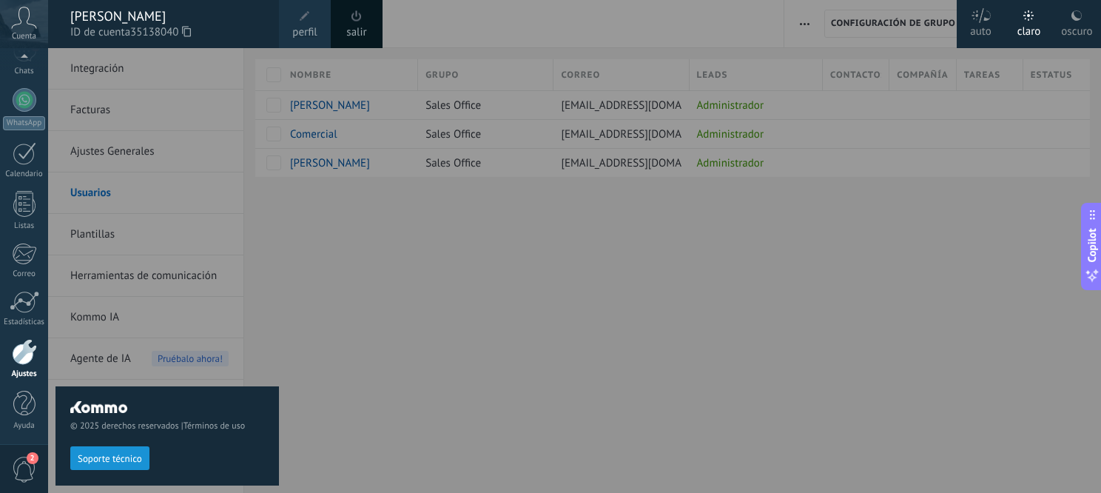
click at [25, 35] on span "Cuenta" at bounding box center [24, 37] width 24 height 10
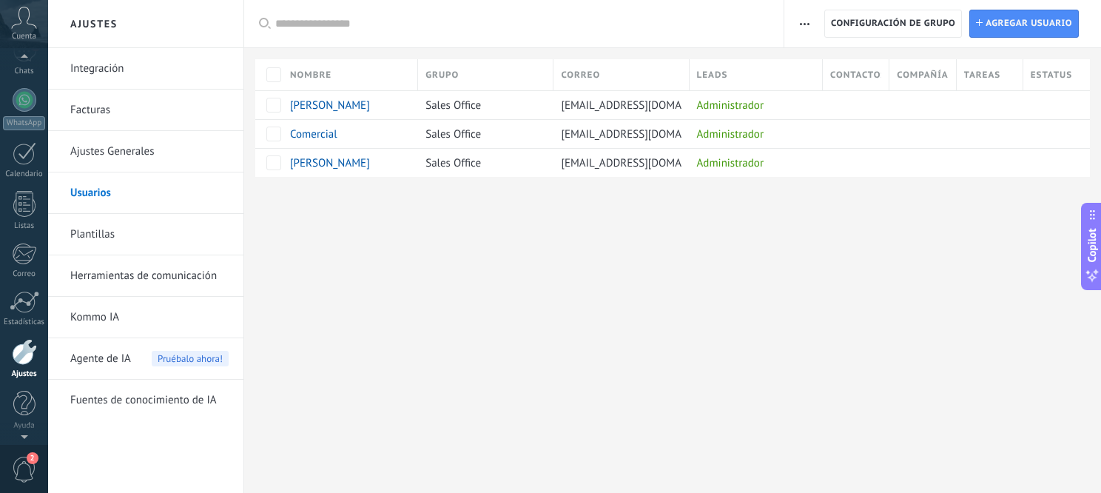
scroll to position [115, 0]
click at [29, 78] on div "Chats" at bounding box center [24, 78] width 43 height 10
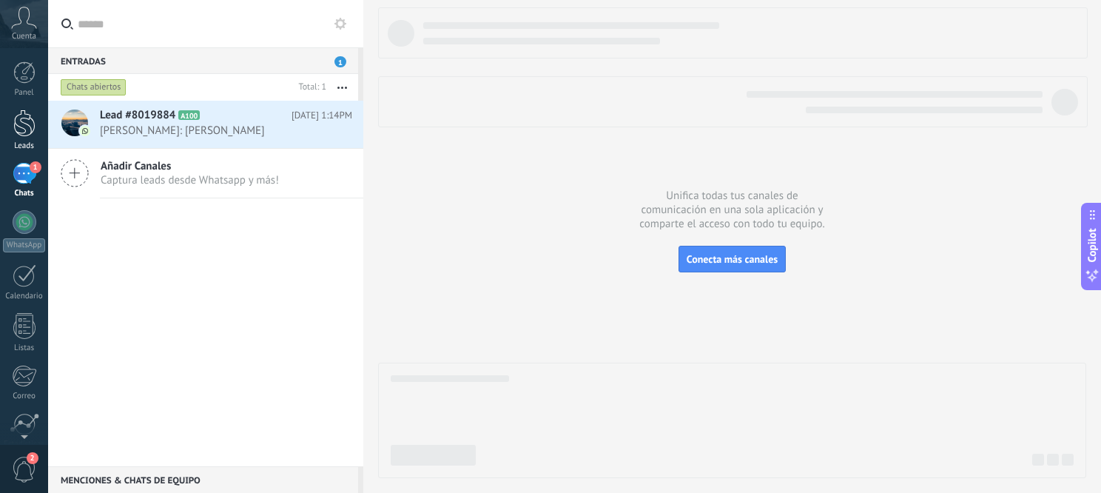
click at [22, 112] on div at bounding box center [24, 123] width 22 height 27
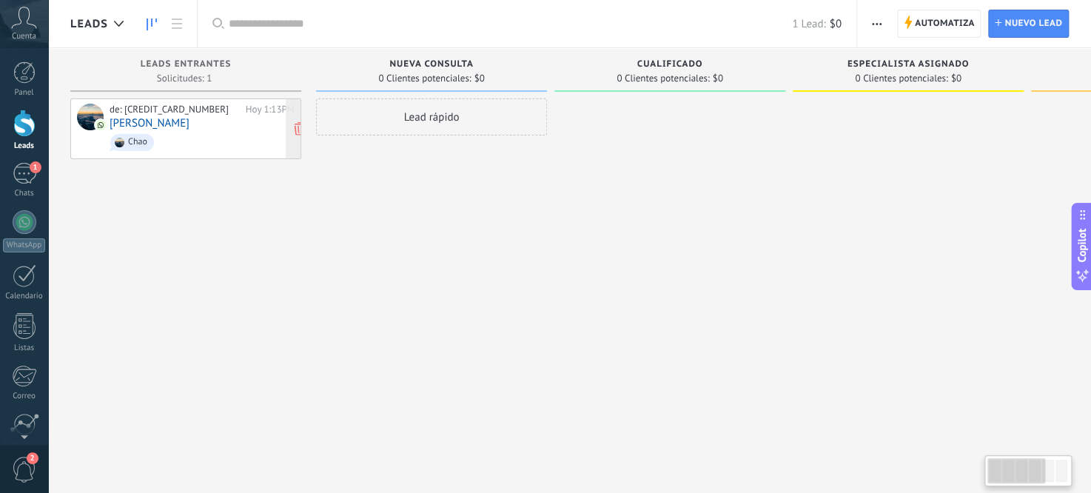
click at [155, 125] on div "de: [CREDIT_CARD_NUMBER] [DATE] 1:13PM [PERSON_NAME]" at bounding box center [202, 129] width 185 height 50
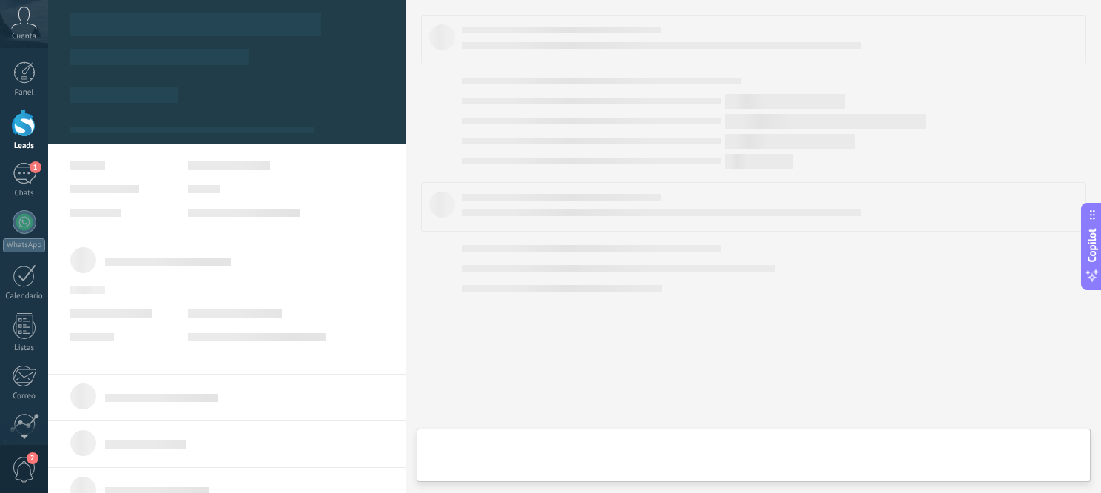
type textarea "**********"
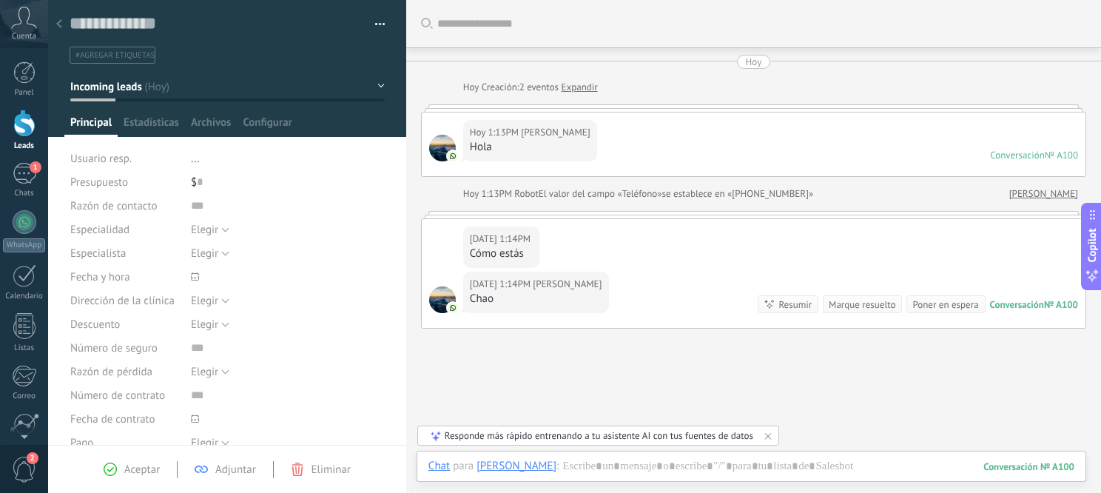
click at [23, 134] on div at bounding box center [24, 123] width 22 height 27
